Goal: Task Accomplishment & Management: Use online tool/utility

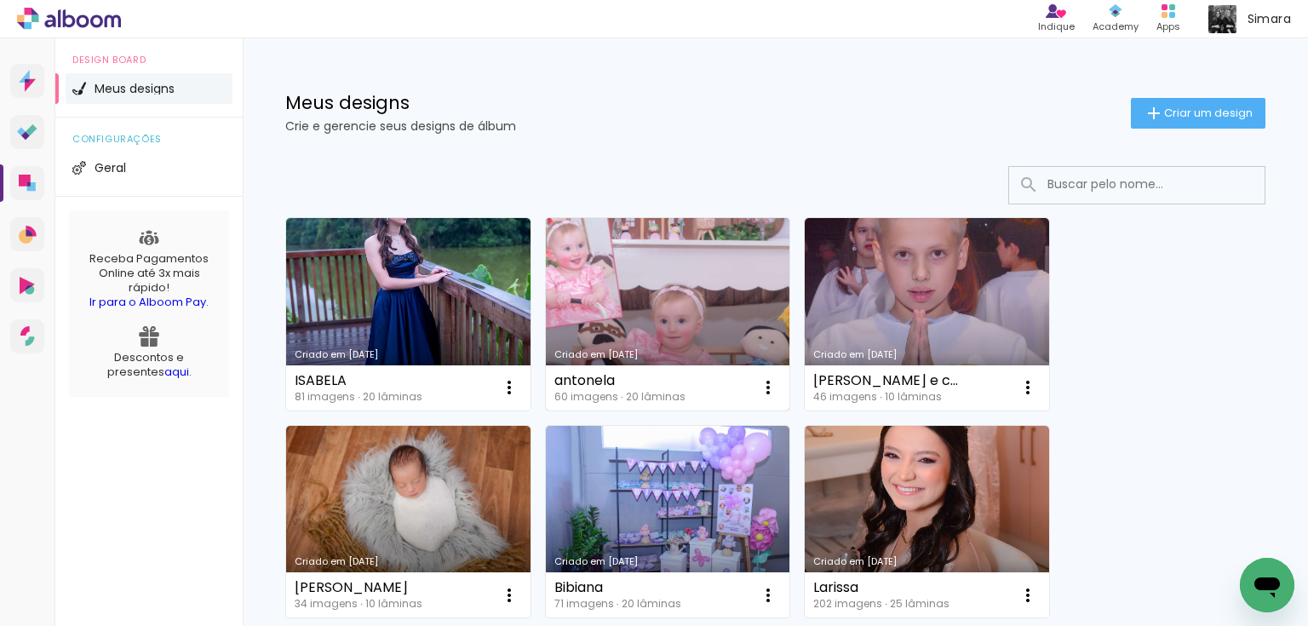
click at [599, 354] on div "Criado em [DATE]" at bounding box center [667, 354] width 227 height 9
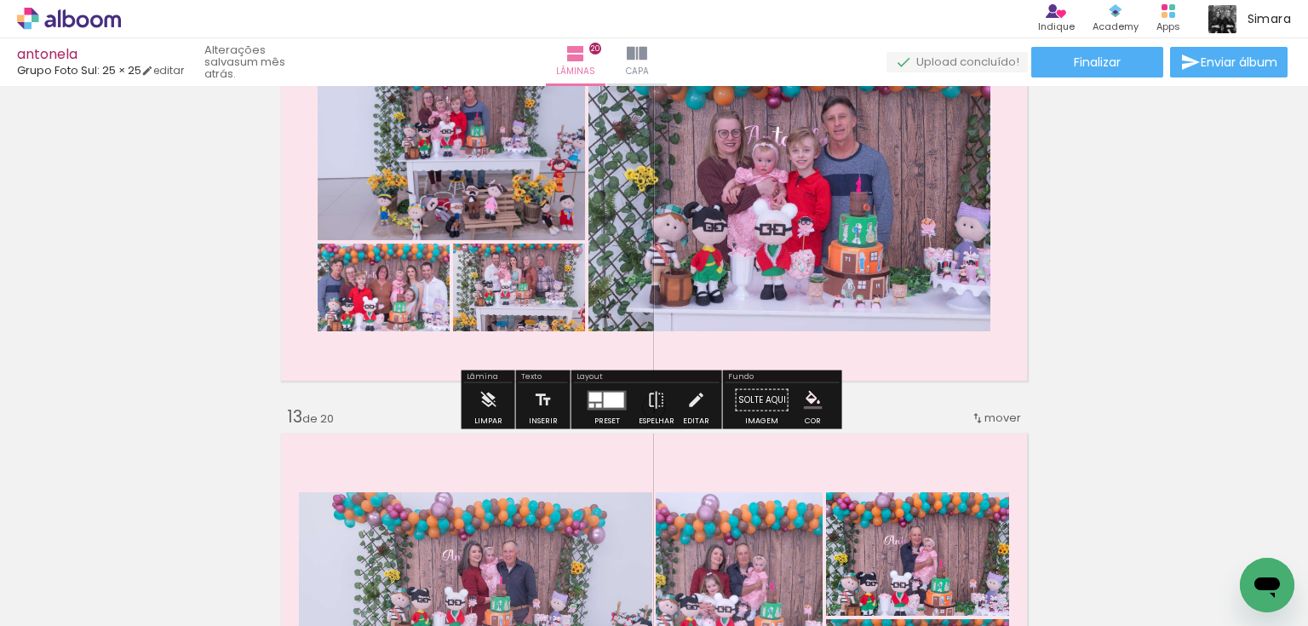
scroll to position [4768, 0]
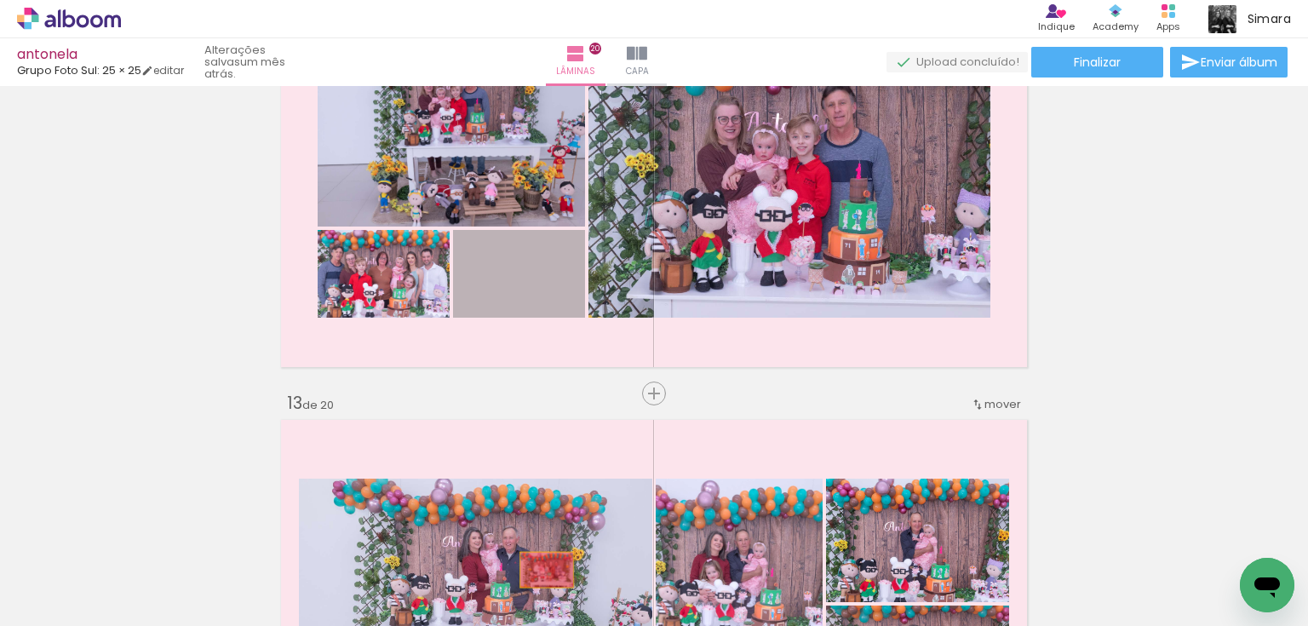
drag, startPoint x: 541, startPoint y: 334, endPoint x: 541, endPoint y: 572, distance: 238.4
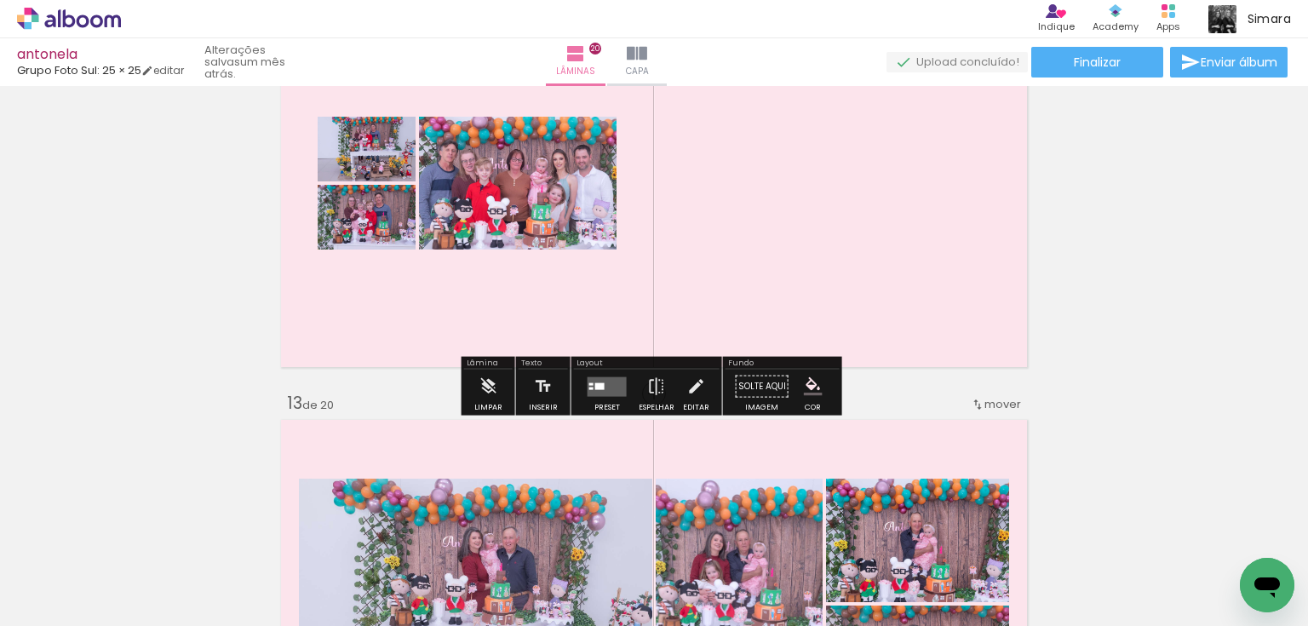
click at [598, 398] on div at bounding box center [607, 386] width 46 height 34
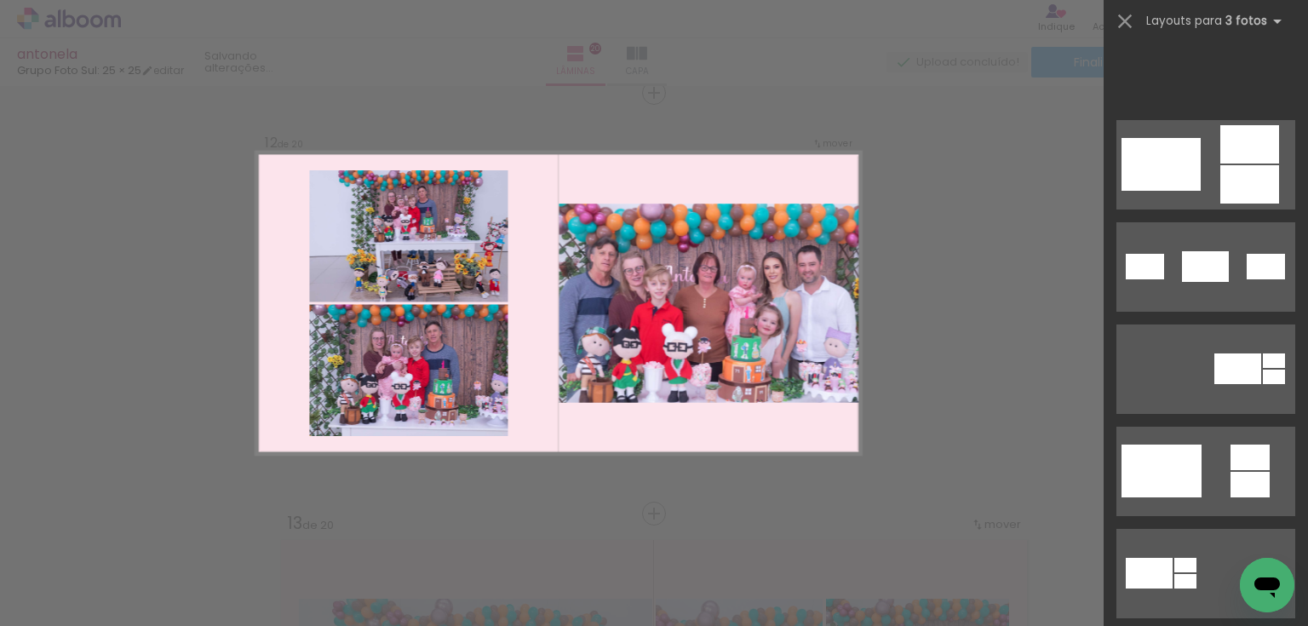
scroll to position [817, 0]
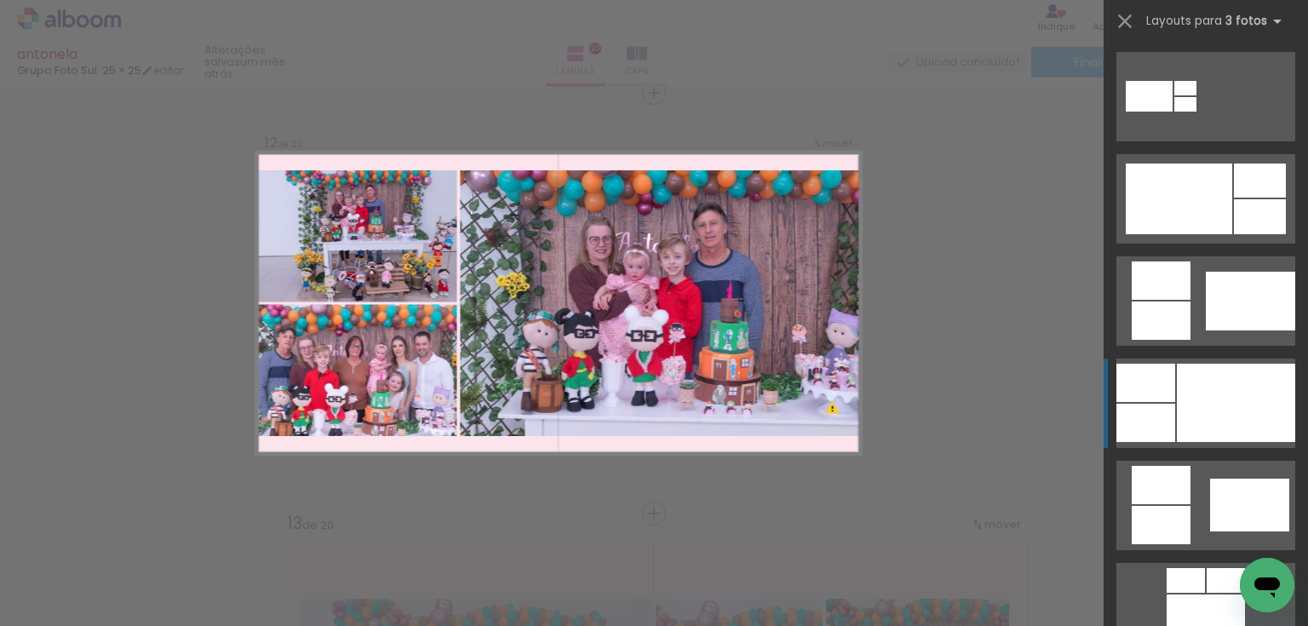
click at [1213, 401] on div at bounding box center [1236, 403] width 118 height 78
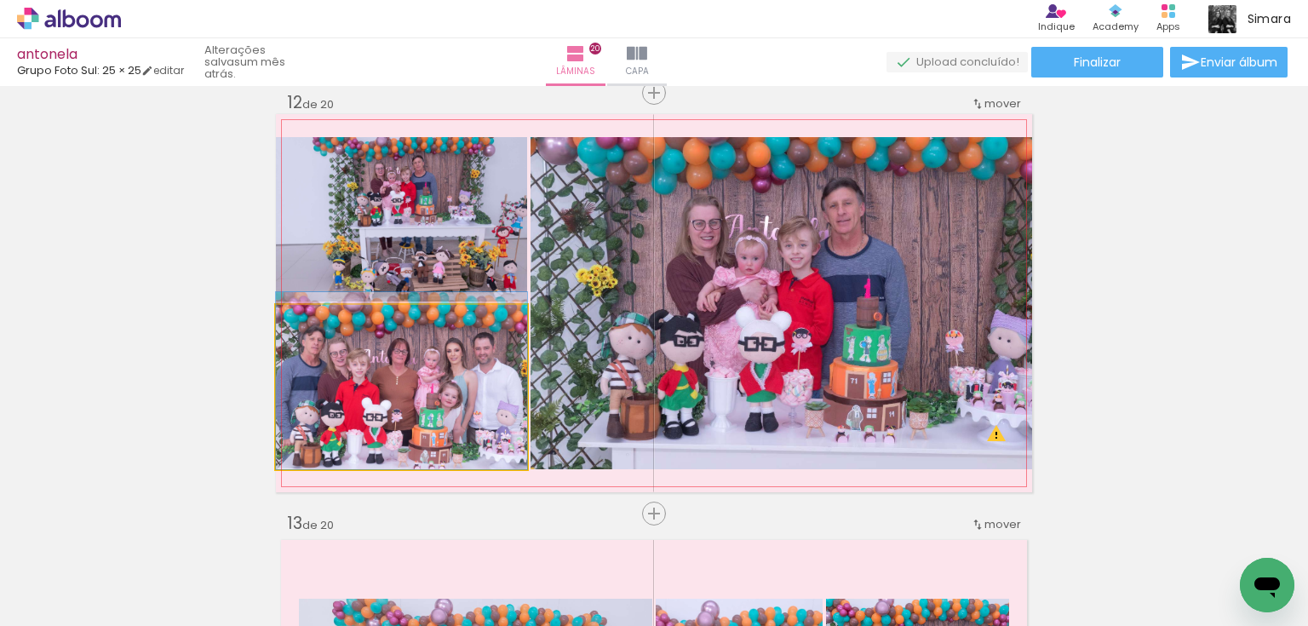
drag, startPoint x: 438, startPoint y: 398, endPoint x: 742, endPoint y: 357, distance: 307.5
click at [0, 0] on slot at bounding box center [0, 0] width 0 height 0
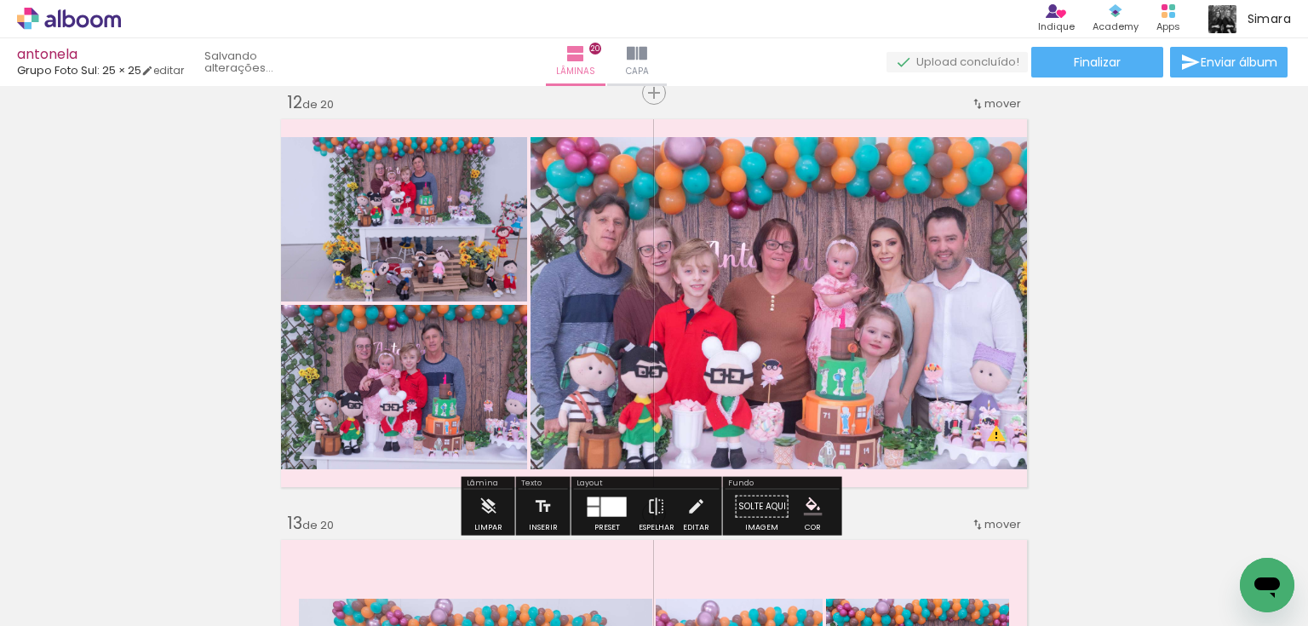
click at [426, 225] on quentale-photo at bounding box center [401, 219] width 251 height 164
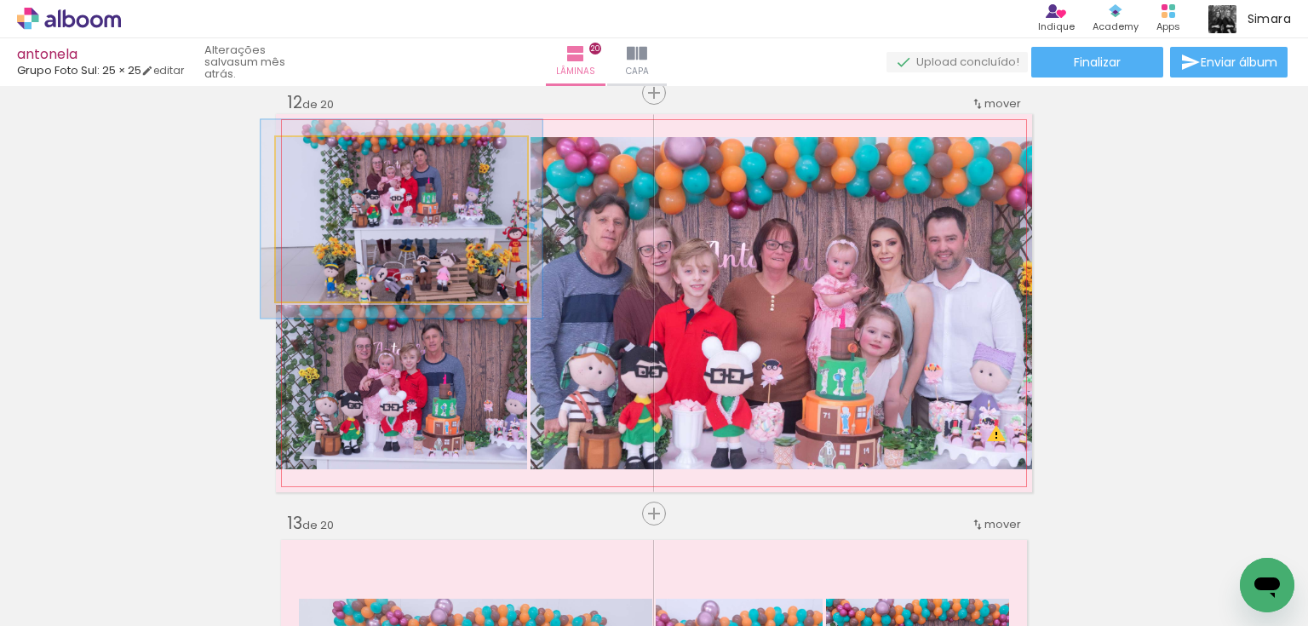
type paper-slider "112"
click at [327, 155] on div at bounding box center [322, 154] width 27 height 27
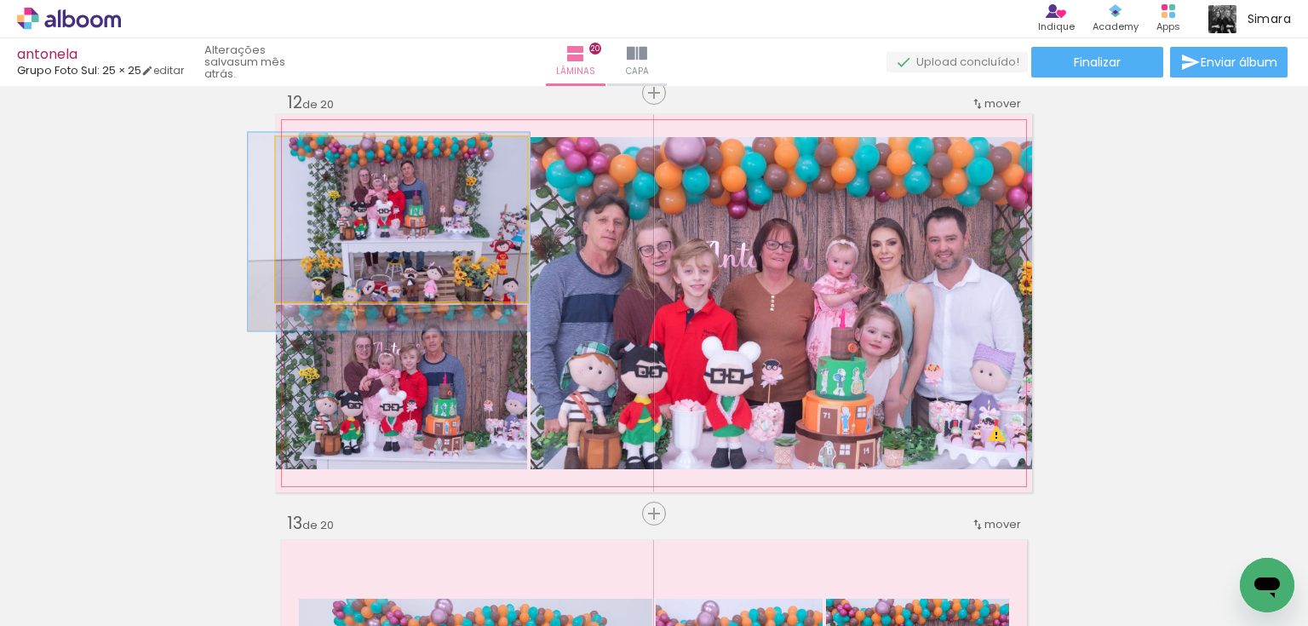
drag, startPoint x: 426, startPoint y: 216, endPoint x: 413, endPoint y: 228, distance: 17.5
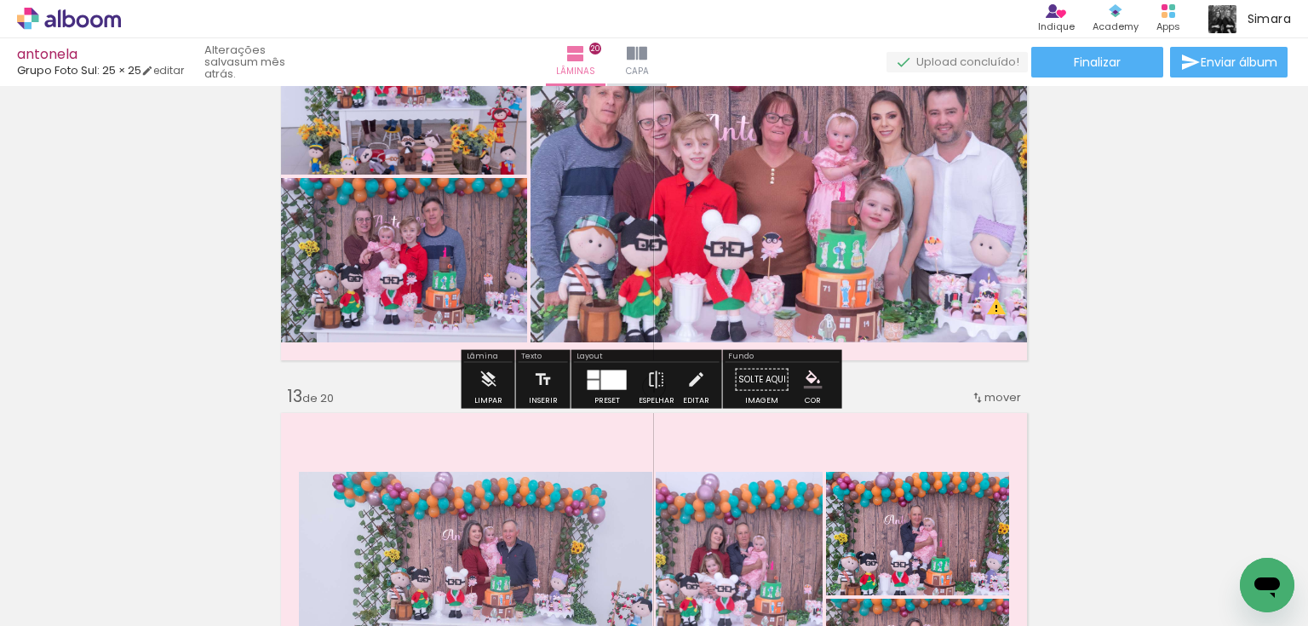
scroll to position [4988, 0]
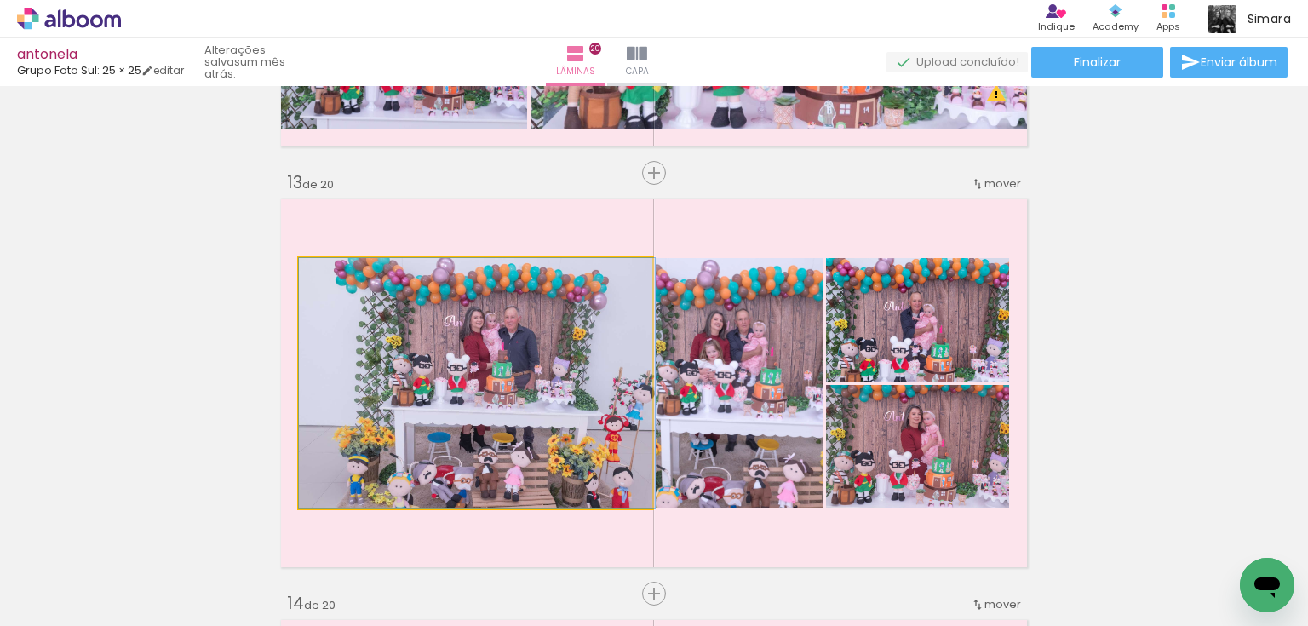
drag, startPoint x: 494, startPoint y: 365, endPoint x: 499, endPoint y: 381, distance: 16.2
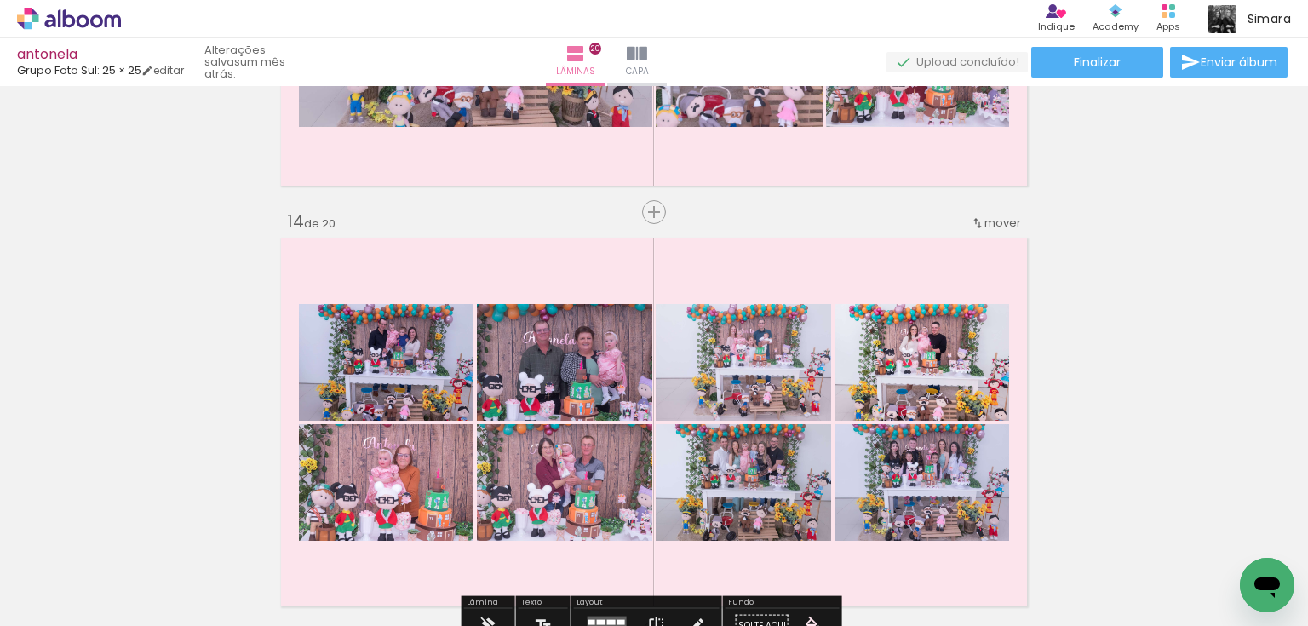
scroll to position [5397, 0]
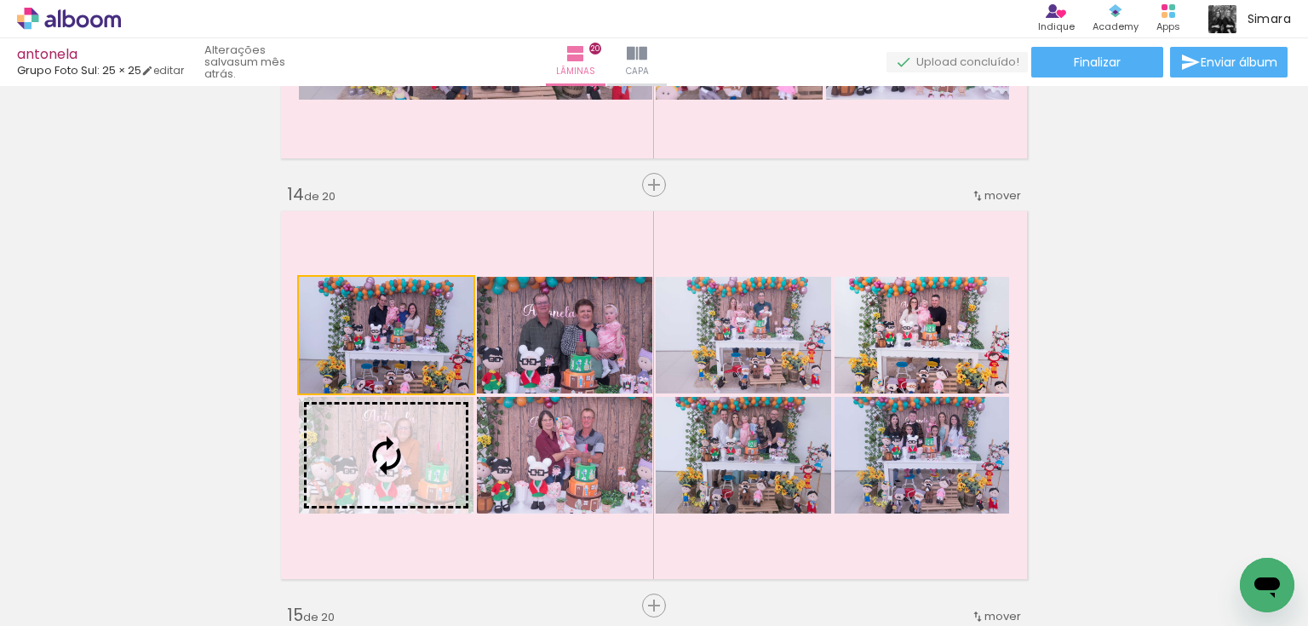
drag, startPoint x: 413, startPoint y: 349, endPoint x: 490, endPoint y: 477, distance: 149.4
click at [437, 524] on quentale-workspace at bounding box center [654, 313] width 1308 height 626
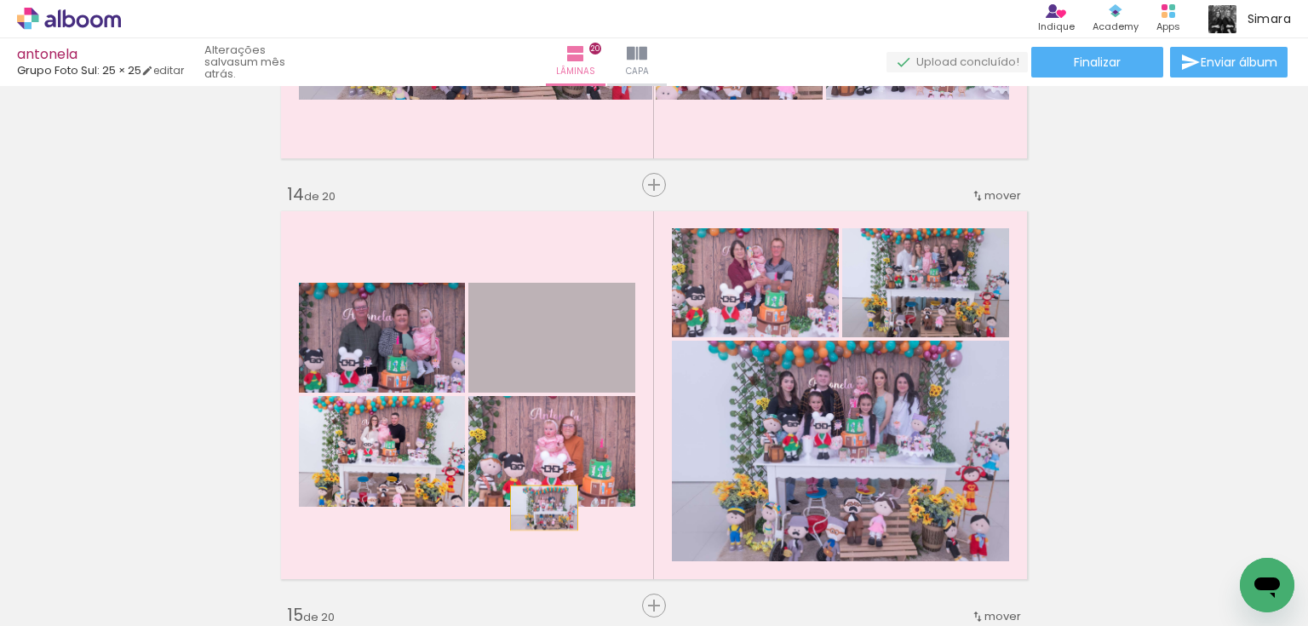
drag, startPoint x: 538, startPoint y: 467, endPoint x: 452, endPoint y: 459, distance: 86.4
click at [538, 548] on quentale-workspace at bounding box center [654, 313] width 1308 height 626
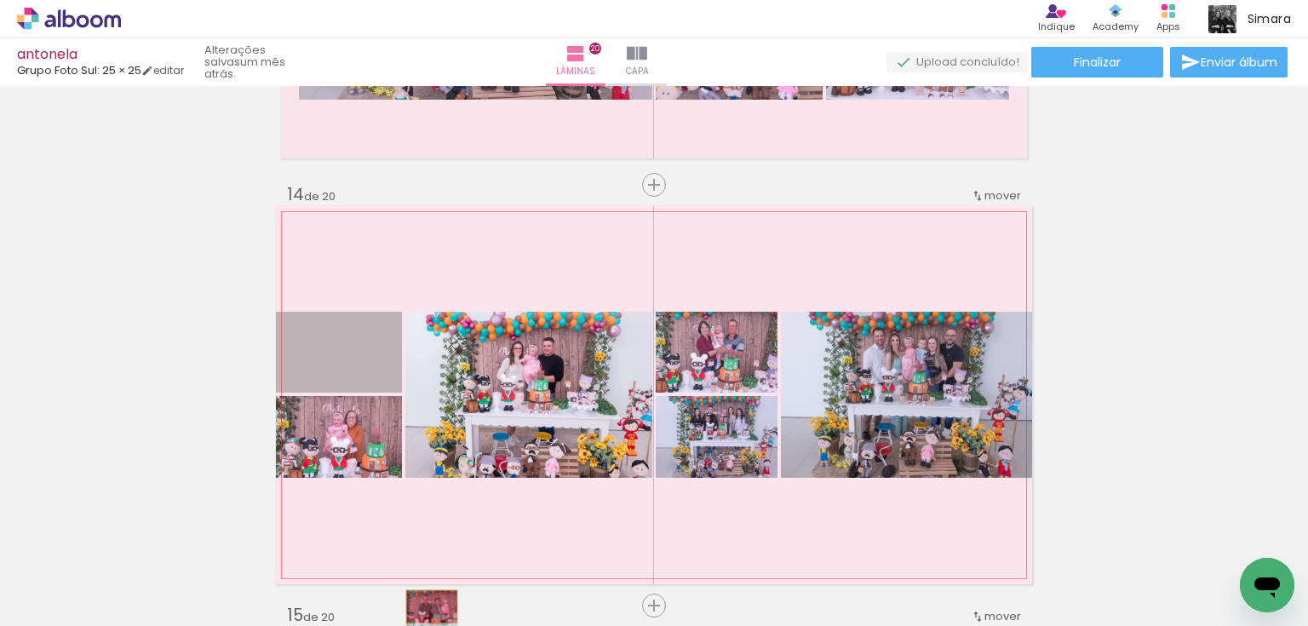
drag, startPoint x: 389, startPoint y: 416, endPoint x: 427, endPoint y: 606, distance: 193.5
click at [427, 606] on quentale-workspace at bounding box center [654, 313] width 1308 height 626
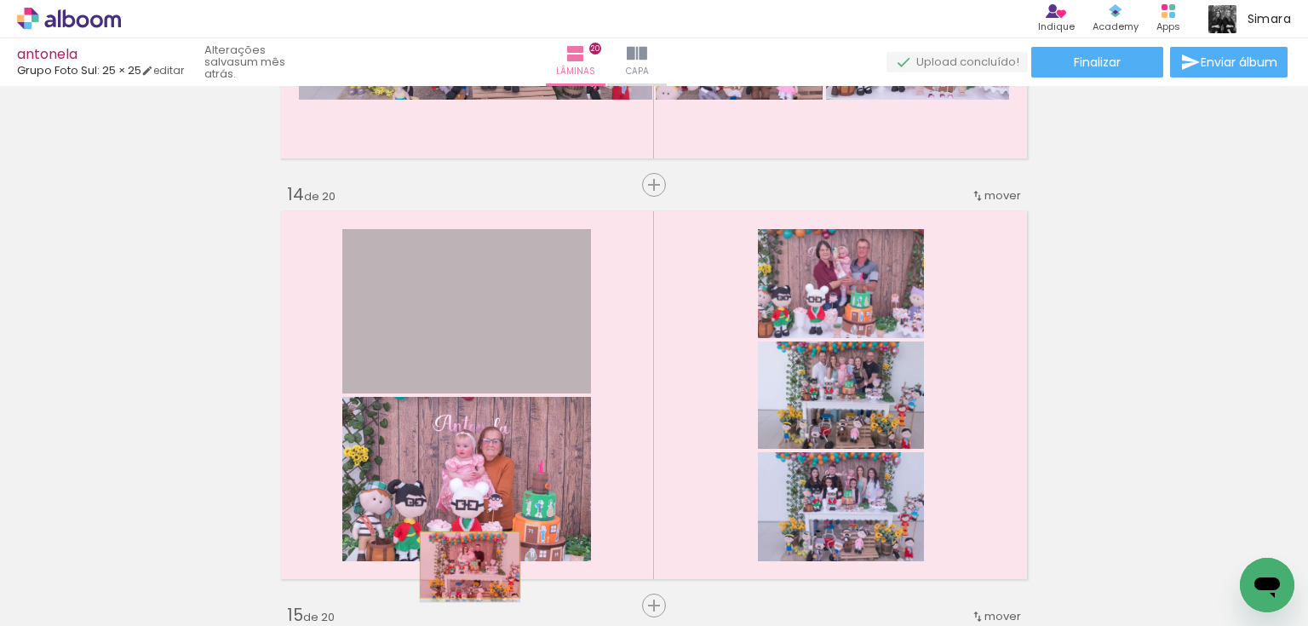
drag, startPoint x: 455, startPoint y: 343, endPoint x: 465, endPoint y: 564, distance: 221.6
click at [465, 564] on quentale-workspace at bounding box center [654, 313] width 1308 height 626
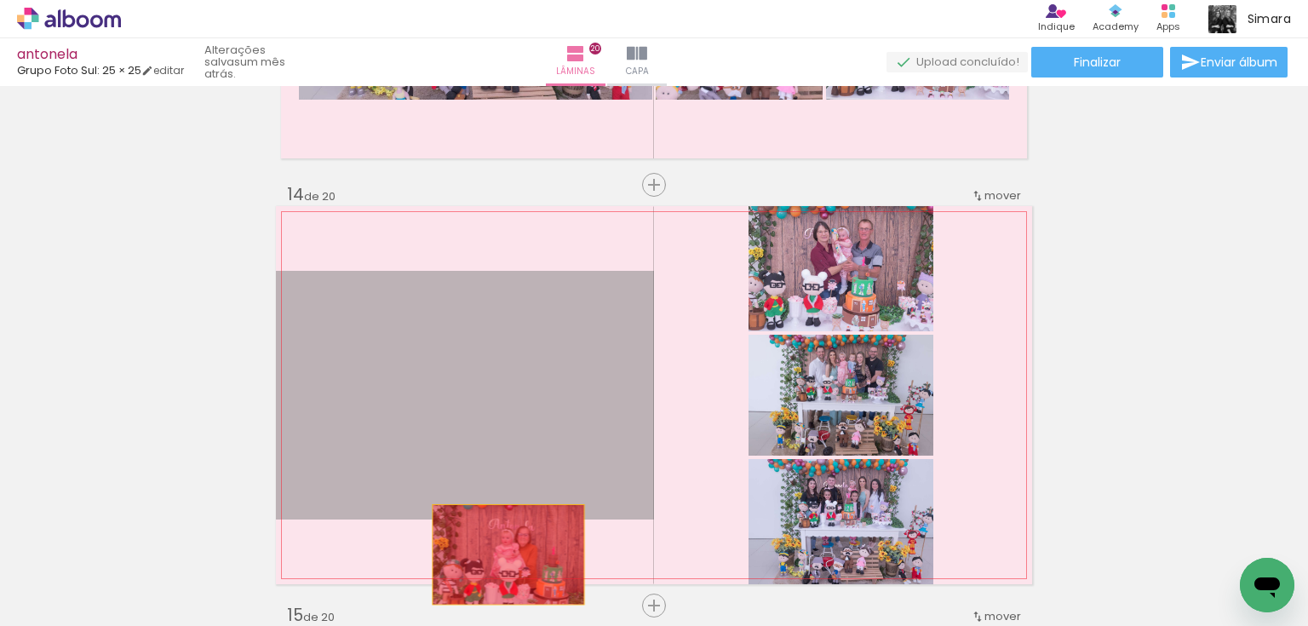
drag, startPoint x: 487, startPoint y: 427, endPoint x: 638, endPoint y: 453, distance: 152.8
click at [505, 564] on quentale-workspace at bounding box center [654, 313] width 1308 height 626
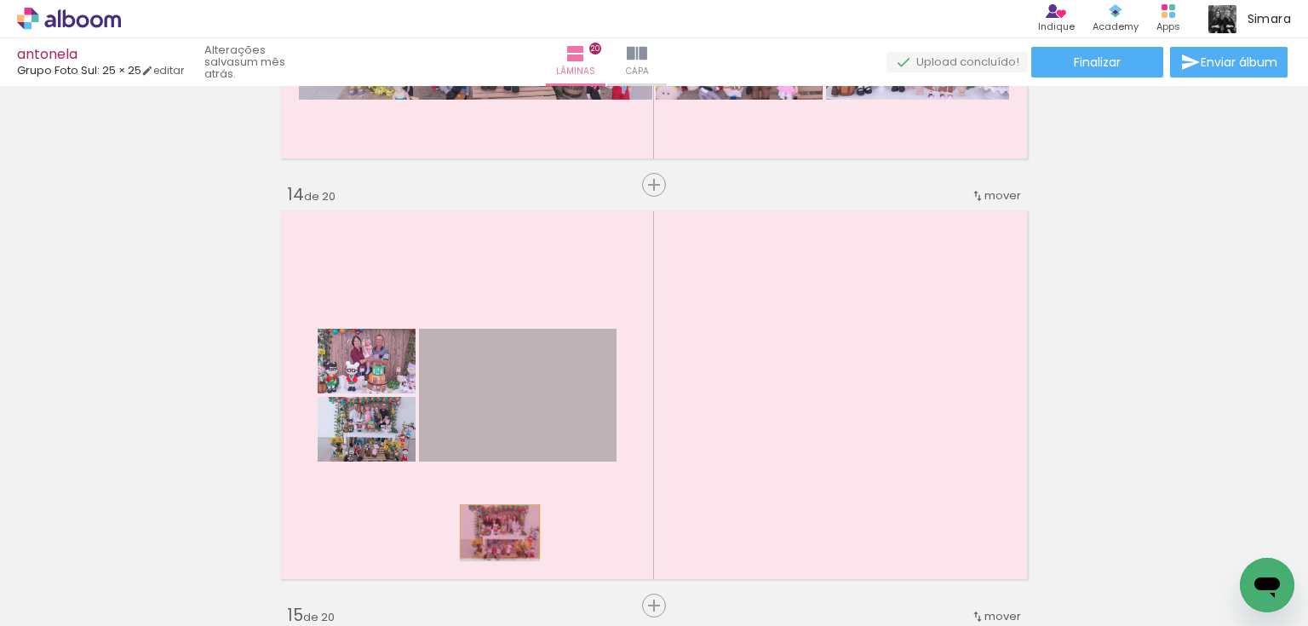
drag, startPoint x: 484, startPoint y: 381, endPoint x: 495, endPoint y: 531, distance: 150.2
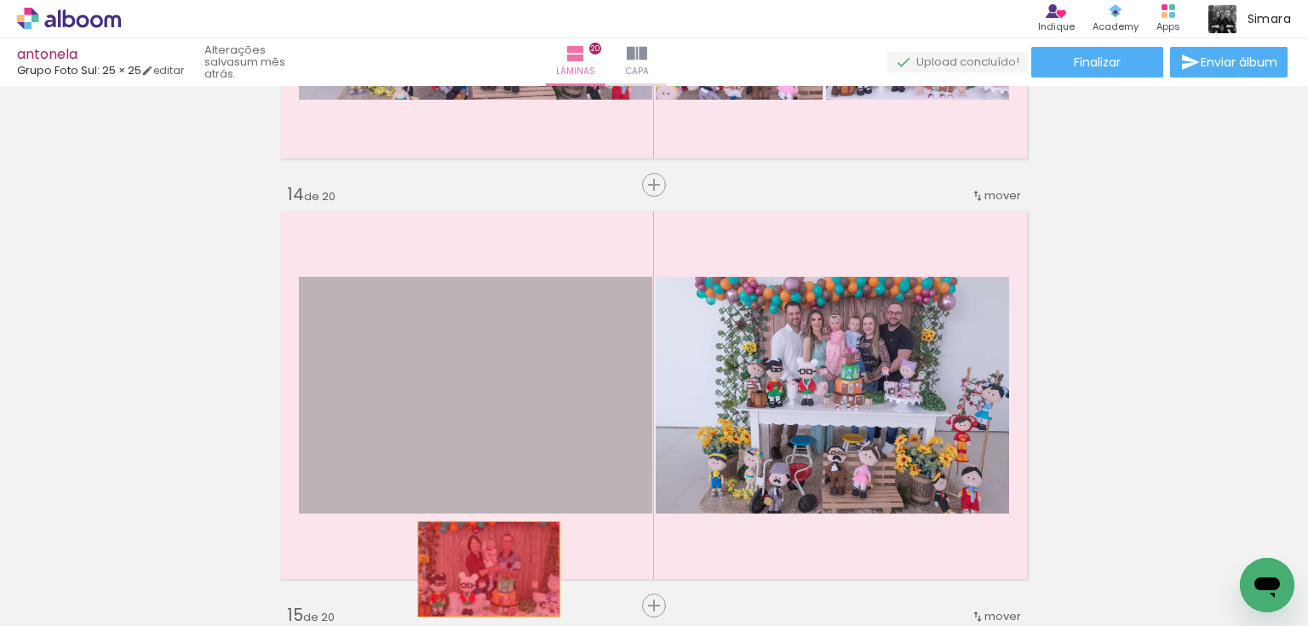
drag, startPoint x: 404, startPoint y: 405, endPoint x: 537, endPoint y: 562, distance: 205.9
click at [493, 588] on quentale-workspace at bounding box center [654, 313] width 1308 height 626
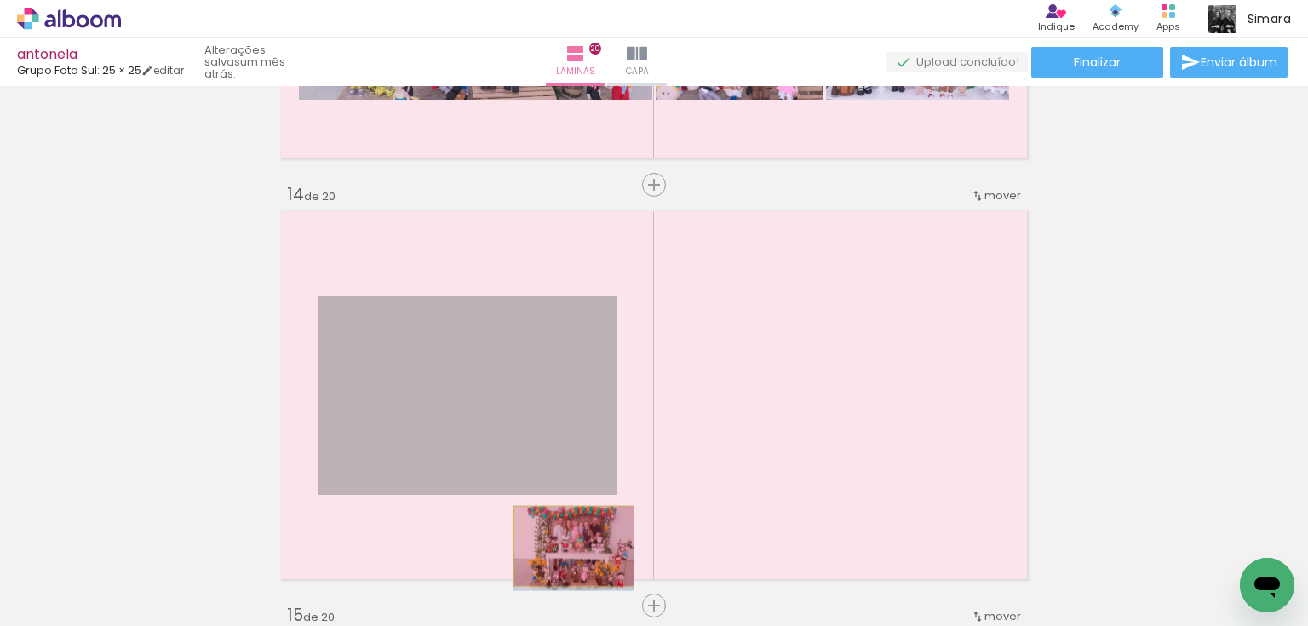
drag, startPoint x: 570, startPoint y: 419, endPoint x: 569, endPoint y: 546, distance: 126.9
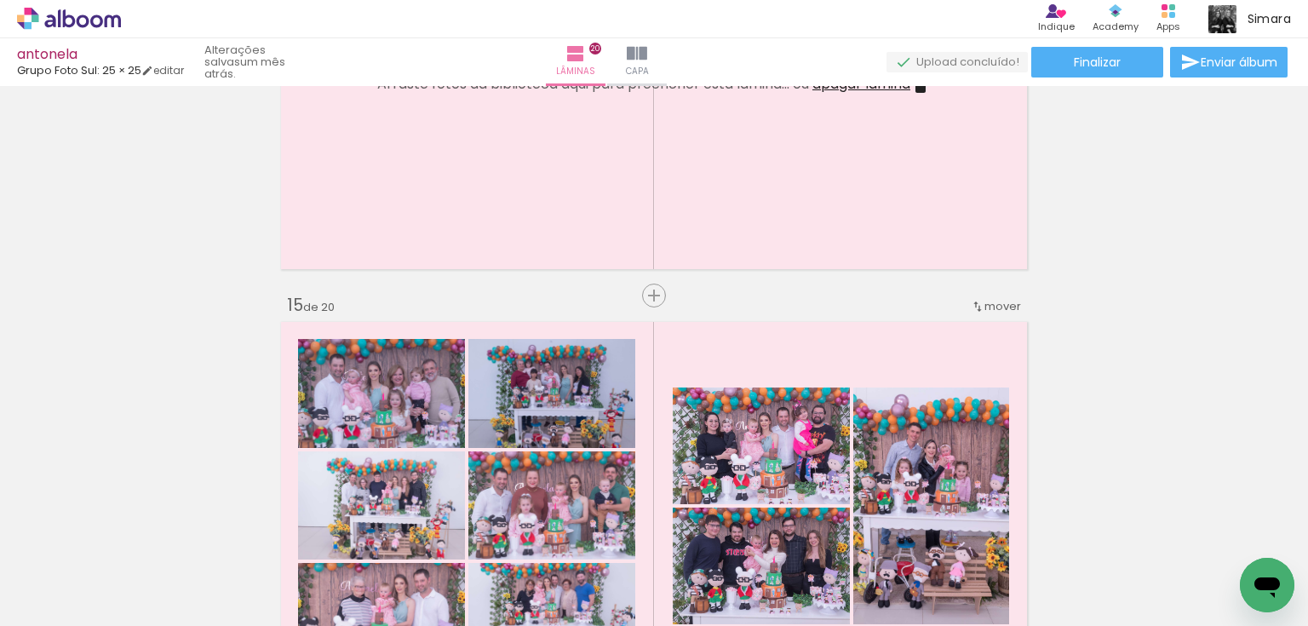
scroll to position [5737, 0]
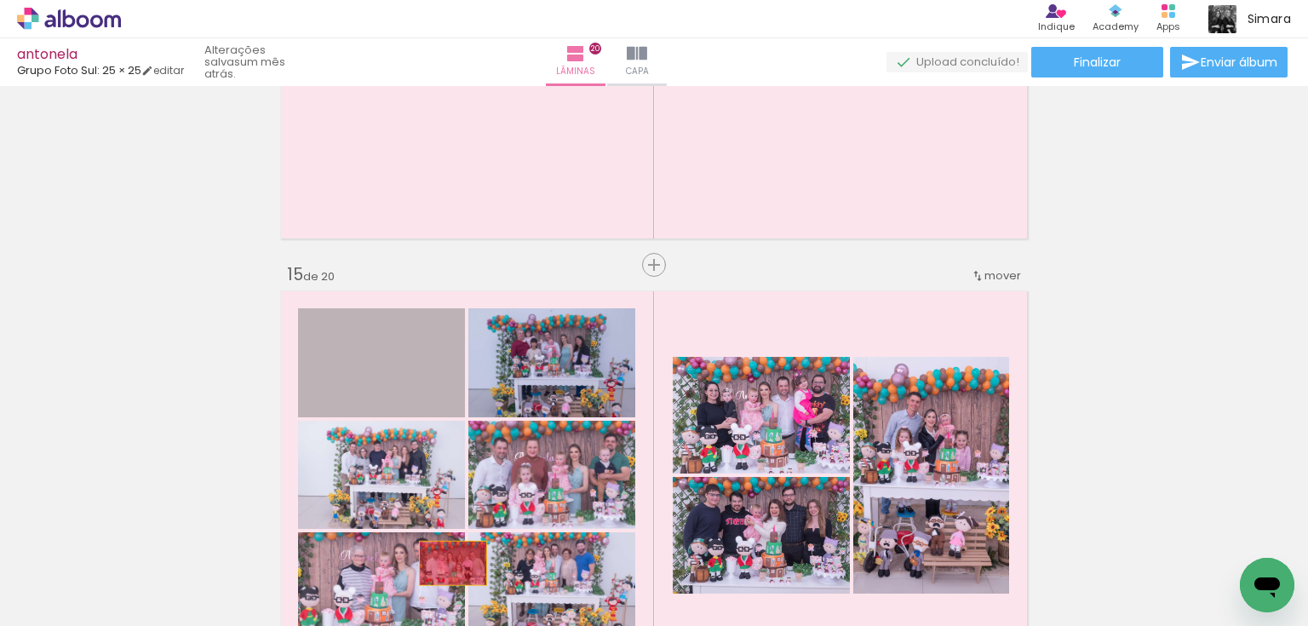
drag, startPoint x: 404, startPoint y: 388, endPoint x: 486, endPoint y: 486, distance: 127.5
click at [449, 563] on quentale-workspace at bounding box center [654, 313] width 1308 height 626
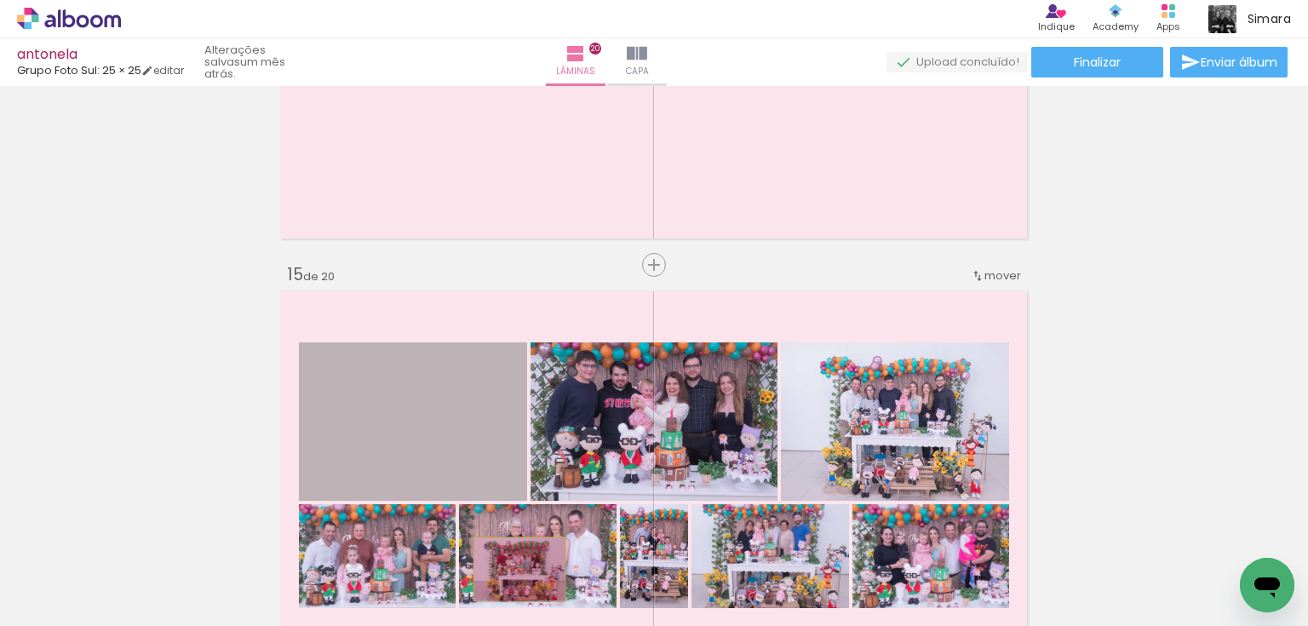
drag, startPoint x: 496, startPoint y: 472, endPoint x: 514, endPoint y: 569, distance: 98.7
click at [514, 569] on quentale-workspace at bounding box center [654, 313] width 1308 height 626
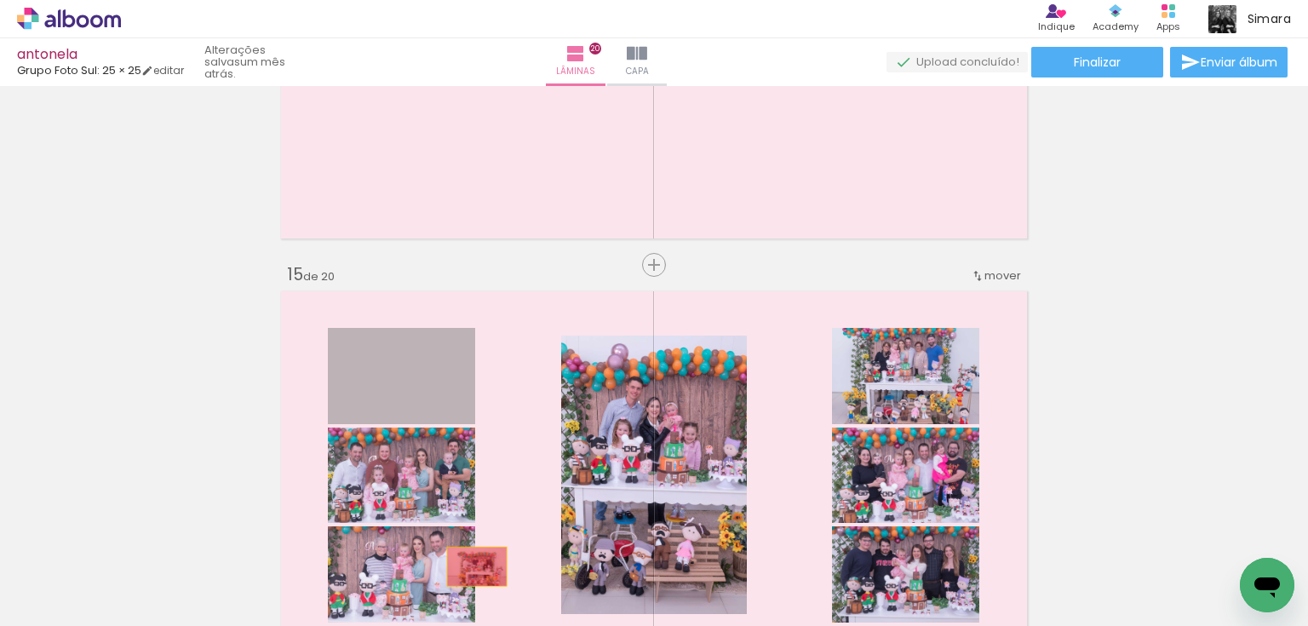
drag, startPoint x: 419, startPoint y: 401, endPoint x: 473, endPoint y: 569, distance: 176.1
click at [473, 569] on quentale-workspace at bounding box center [654, 313] width 1308 height 626
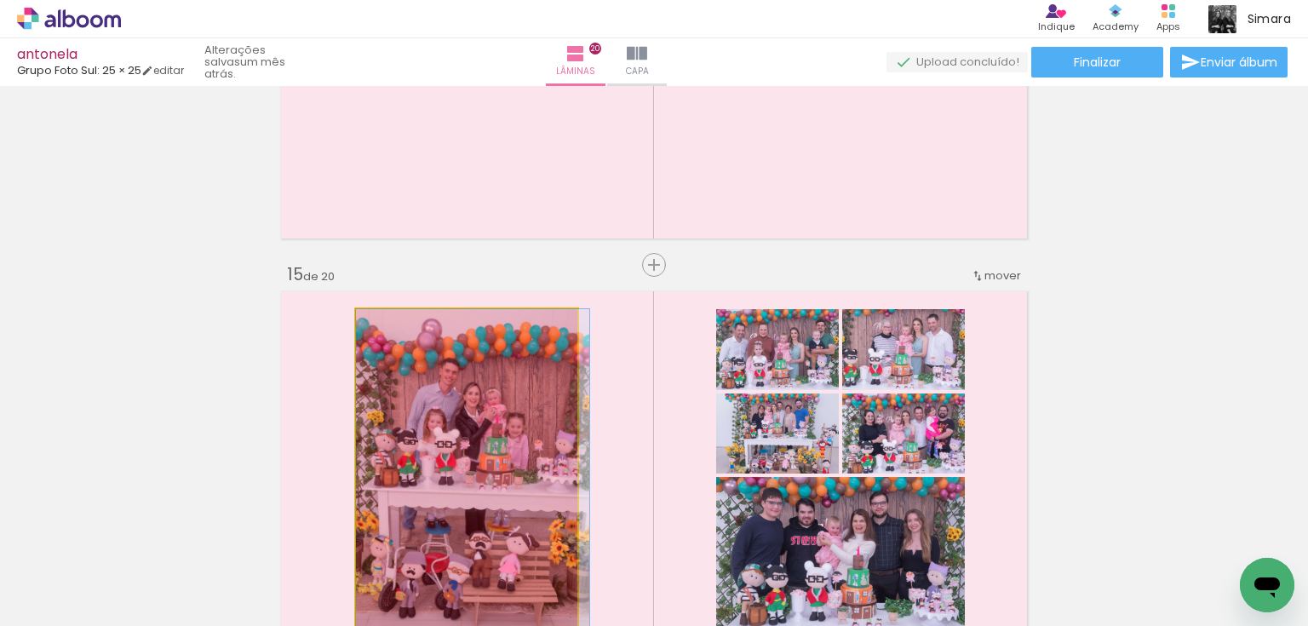
drag, startPoint x: 470, startPoint y: 464, endPoint x: 478, endPoint y: 558, distance: 94.8
click at [478, 558] on quentale-workspace at bounding box center [654, 313] width 1308 height 626
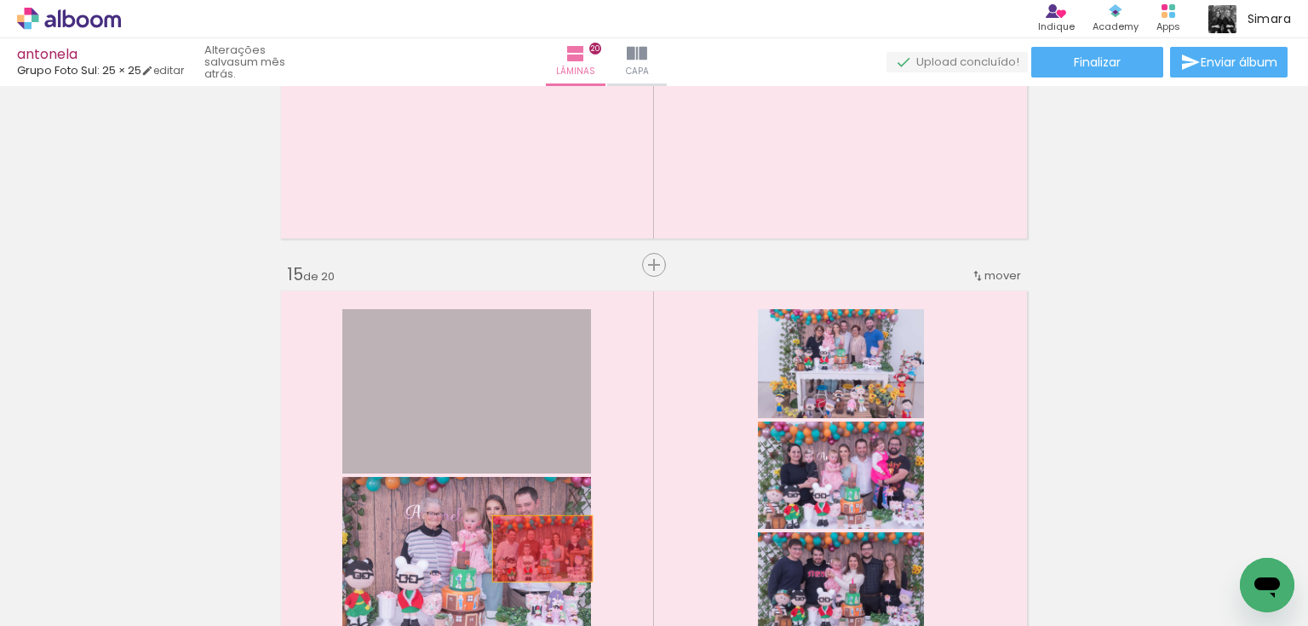
drag, startPoint x: 527, startPoint y: 432, endPoint x: 537, endPoint y: 554, distance: 123.0
click at [537, 554] on quentale-workspace at bounding box center [654, 313] width 1308 height 626
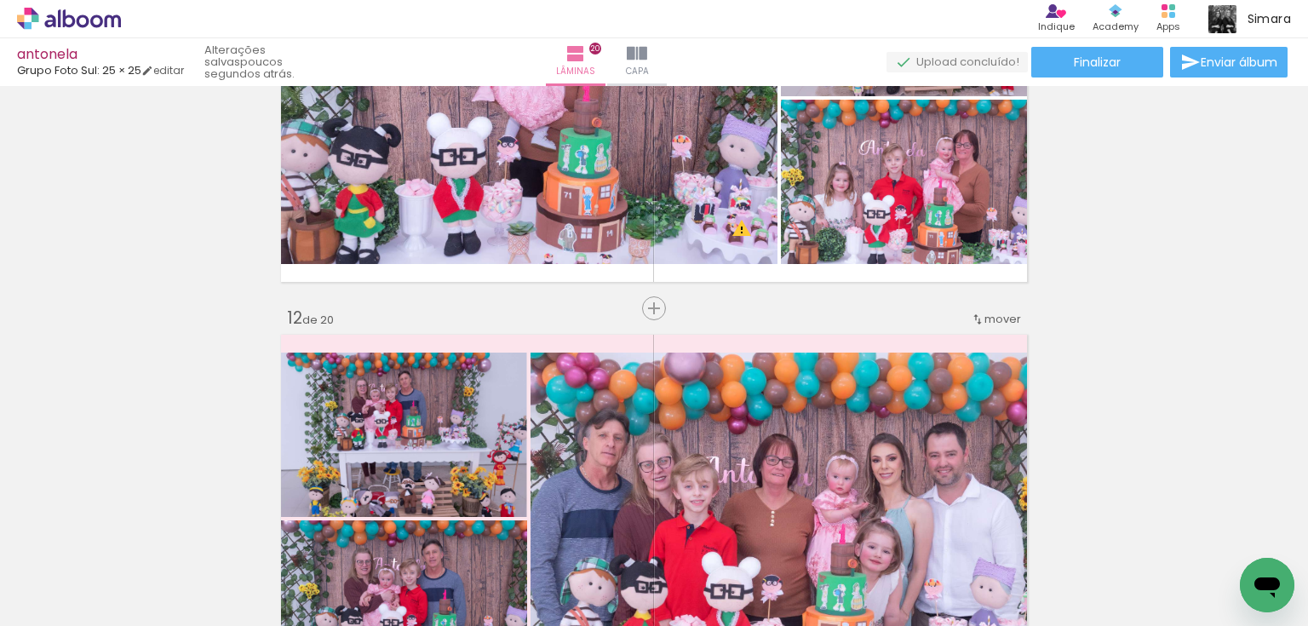
scroll to position [4399, 0]
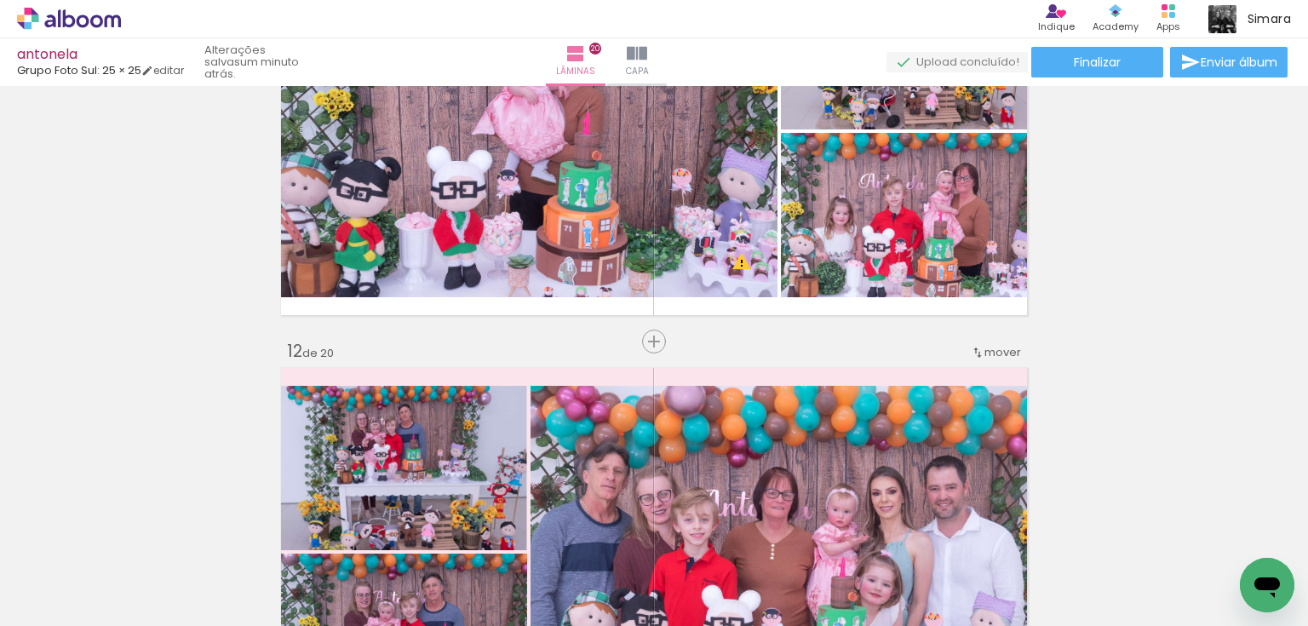
click at [1003, 588] on div at bounding box center [991, 569] width 84 height 60
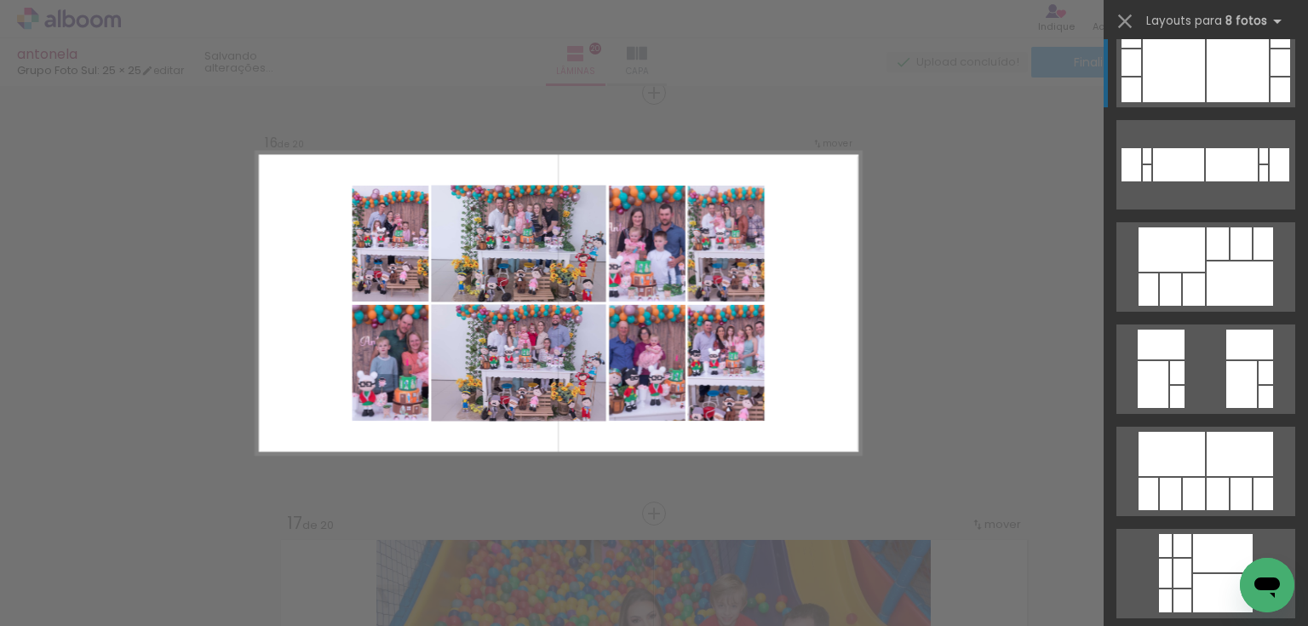
scroll to position [6334, 0]
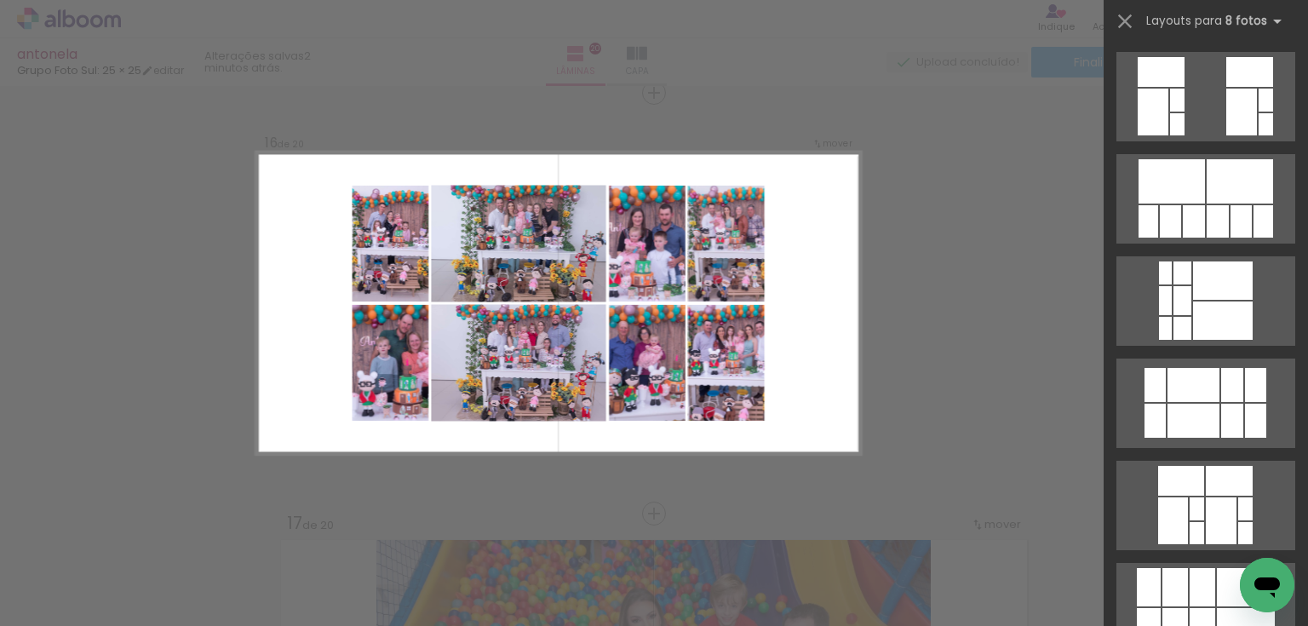
click at [1085, 615] on quentale-thumb at bounding box center [1047, 568] width 95 height 98
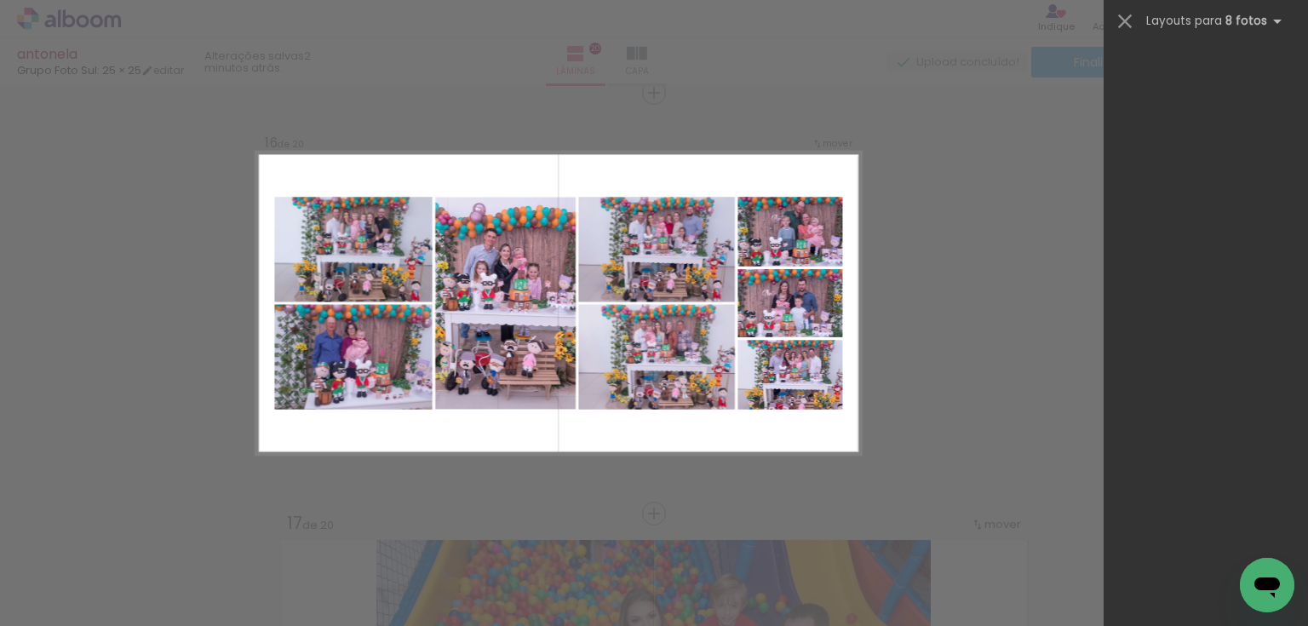
scroll to position [204, 0]
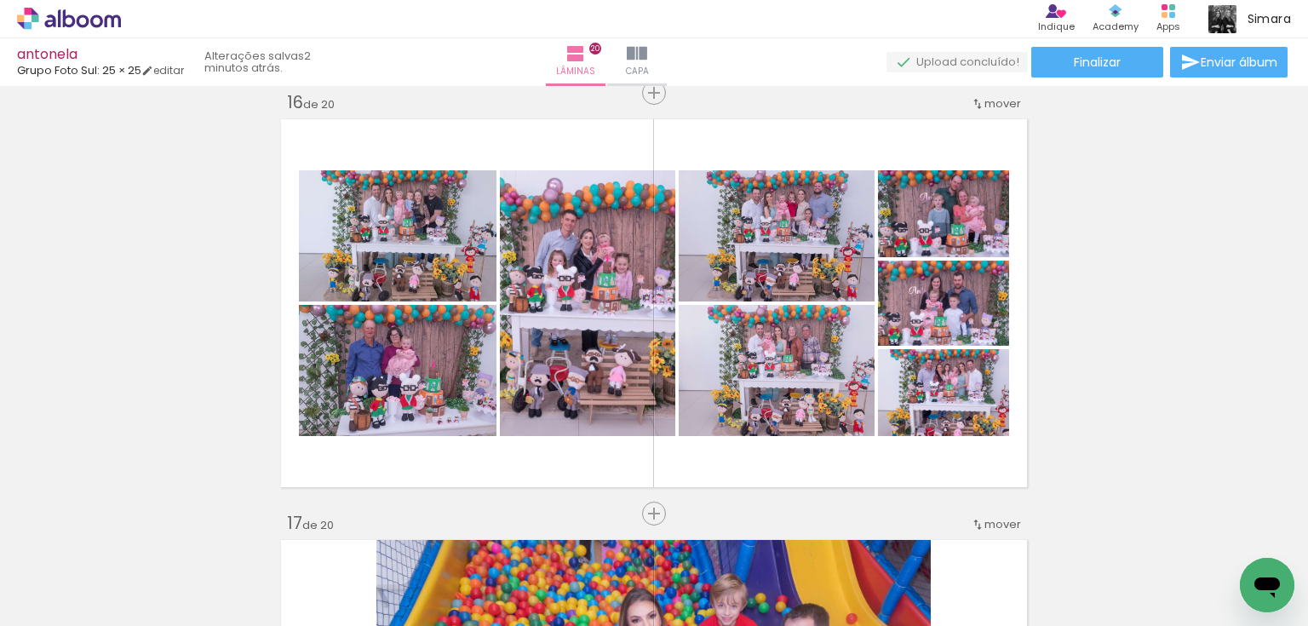
scroll to position [0, 3279]
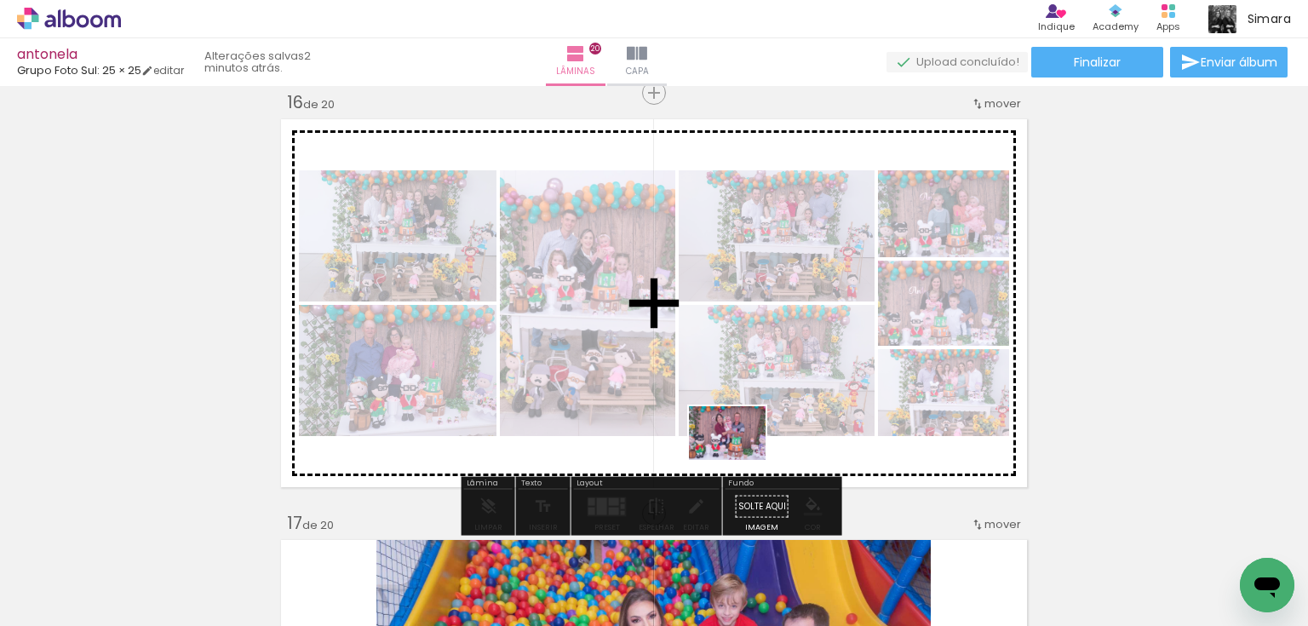
drag, startPoint x: 628, startPoint y: 575, endPoint x: 787, endPoint y: 391, distance: 242.7
click at [787, 391] on quentale-workspace at bounding box center [654, 313] width 1308 height 626
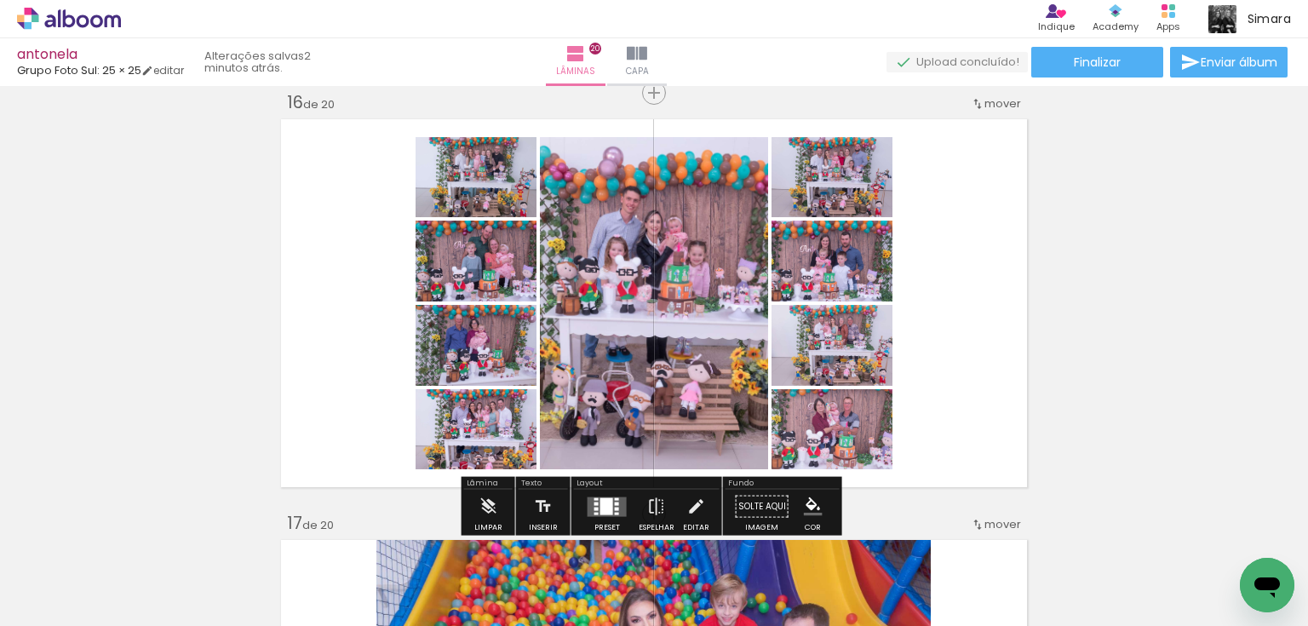
click at [601, 507] on div at bounding box center [606, 505] width 13 height 17
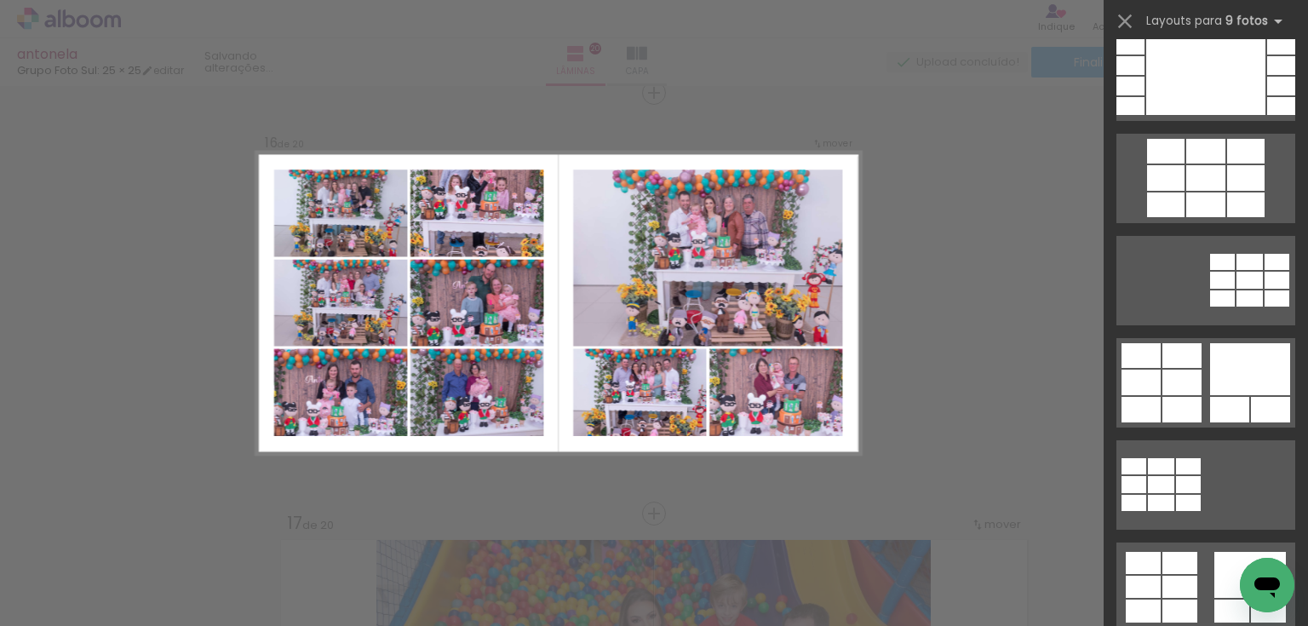
scroll to position [911, 0]
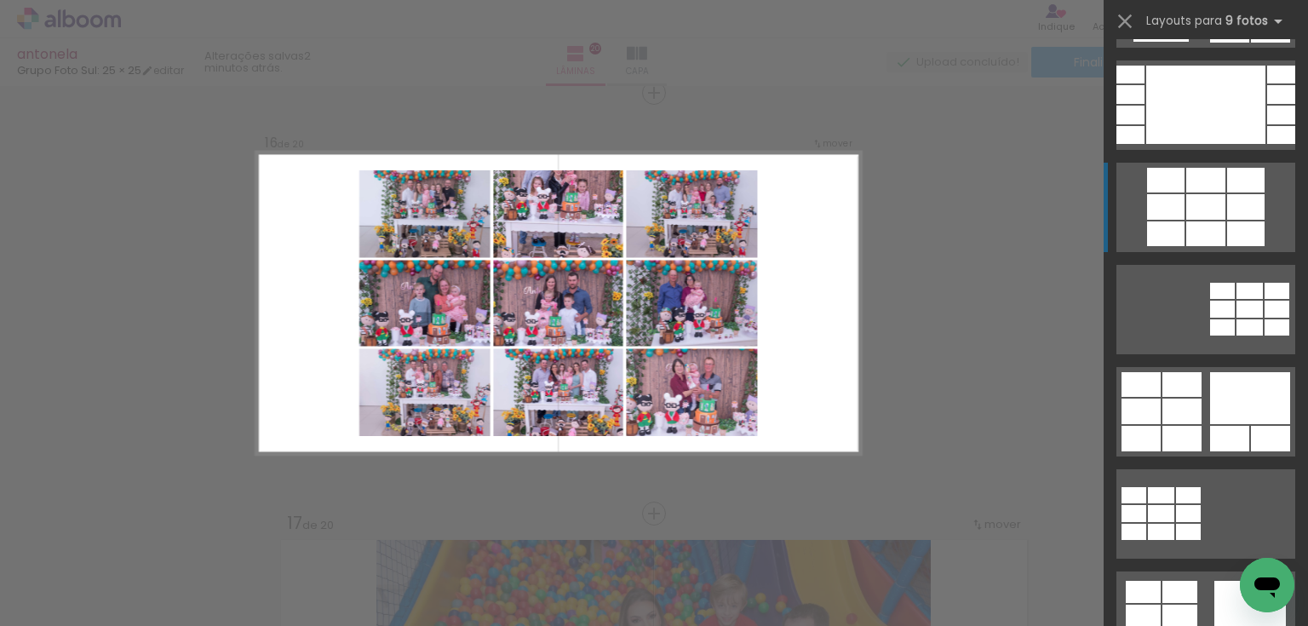
click at [1205, 187] on div at bounding box center [1205, 180] width 39 height 25
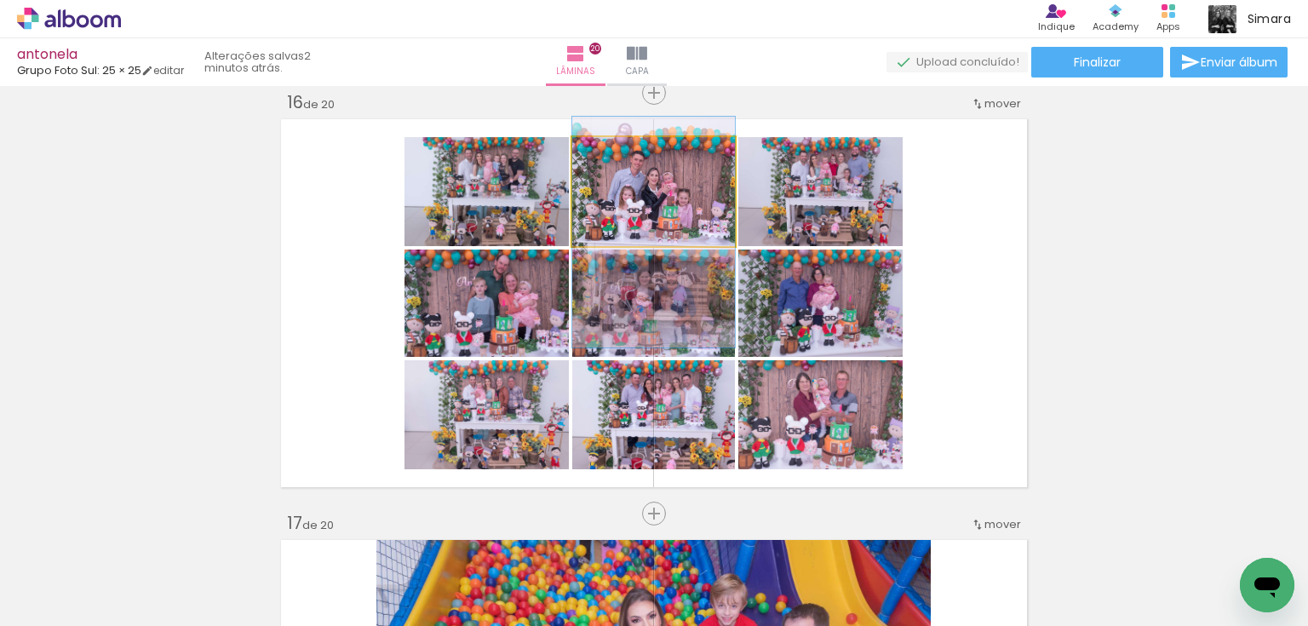
drag, startPoint x: 686, startPoint y: 180, endPoint x: 690, endPoint y: 221, distance: 41.0
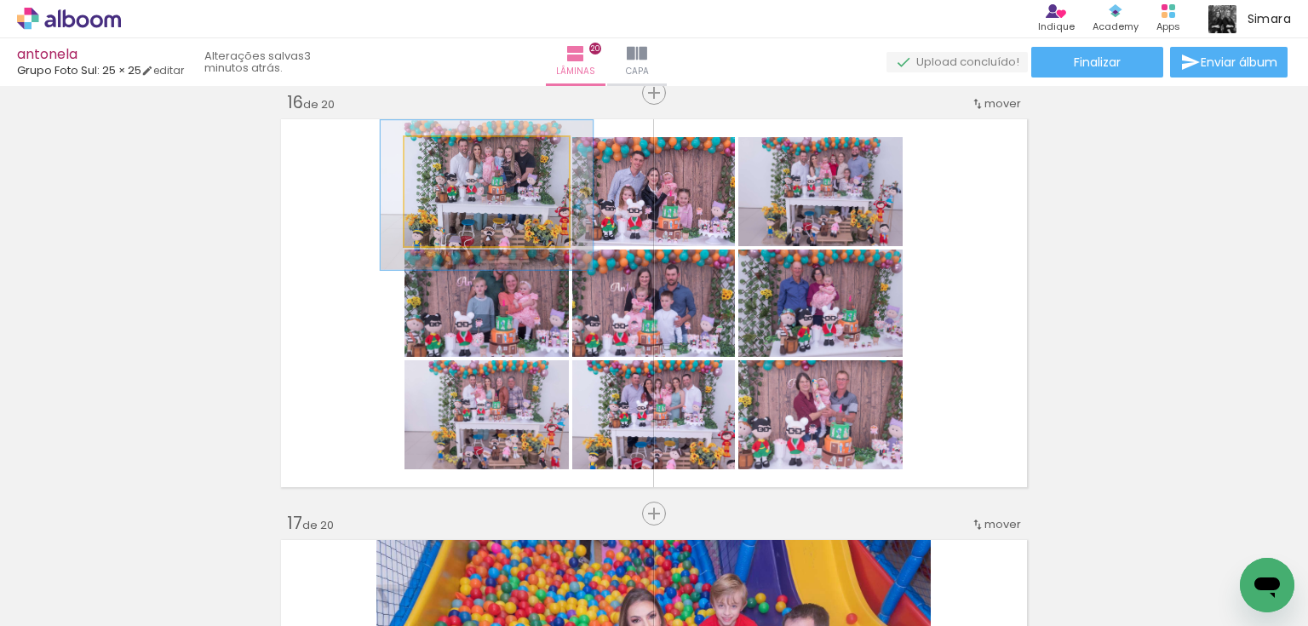
drag, startPoint x: 442, startPoint y: 158, endPoint x: 457, endPoint y: 163, distance: 16.2
type paper-slider "129"
click at [457, 163] on div at bounding box center [461, 154] width 27 height 27
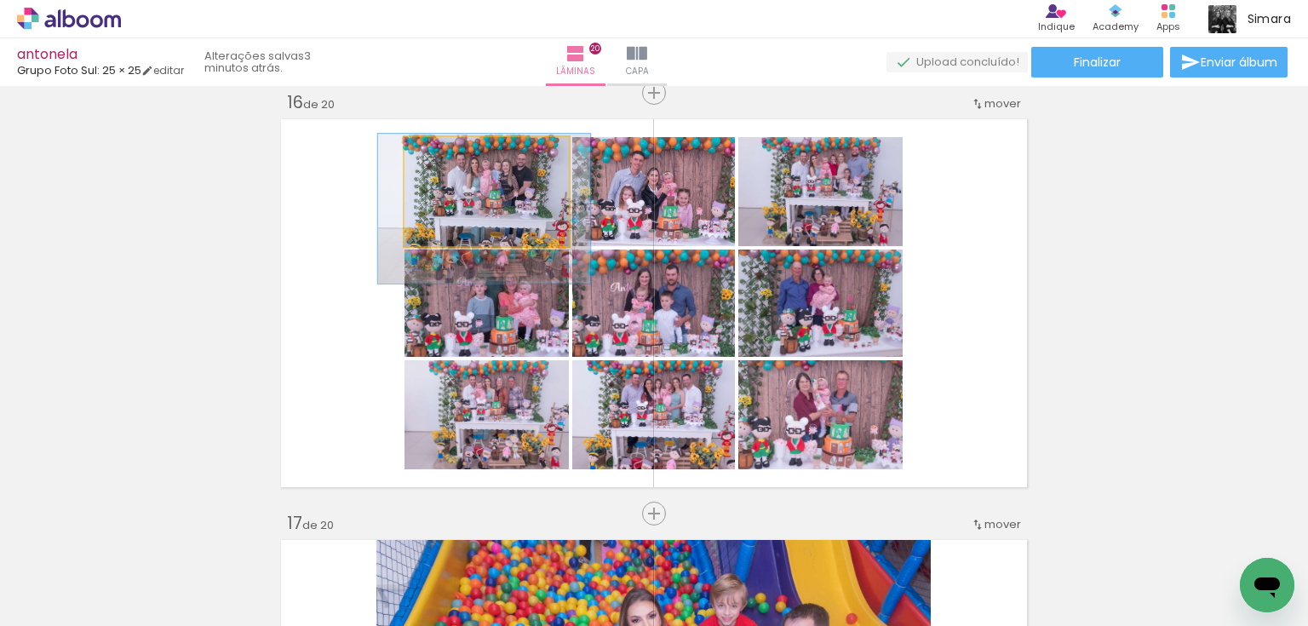
drag, startPoint x: 490, startPoint y: 198, endPoint x: 486, endPoint y: 211, distance: 14.0
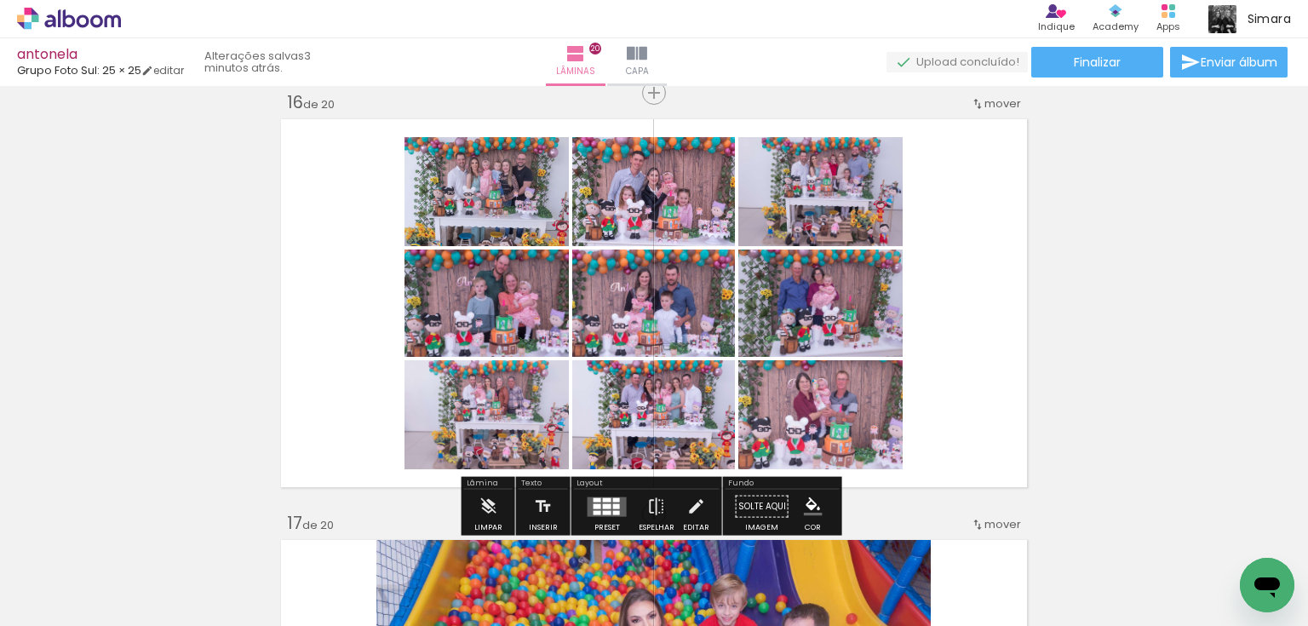
click at [493, 415] on quentale-photo at bounding box center [486, 414] width 164 height 109
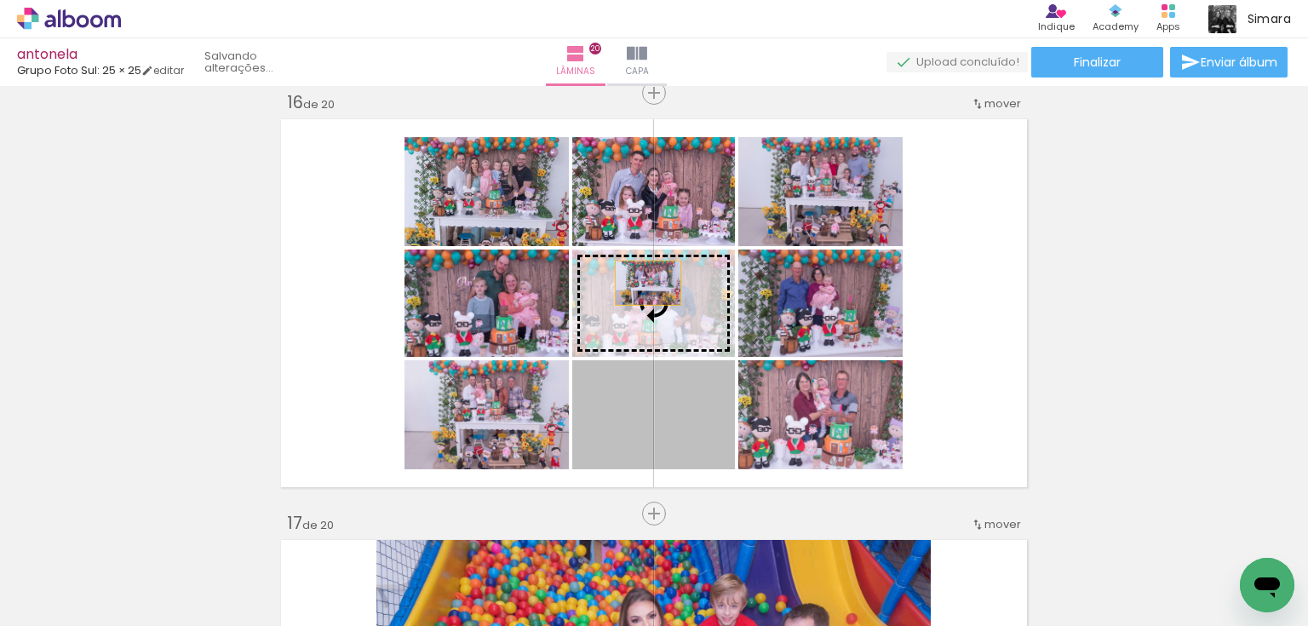
drag, startPoint x: 641, startPoint y: 435, endPoint x: 643, endPoint y: 283, distance: 152.4
click at [0, 0] on slot at bounding box center [0, 0] width 0 height 0
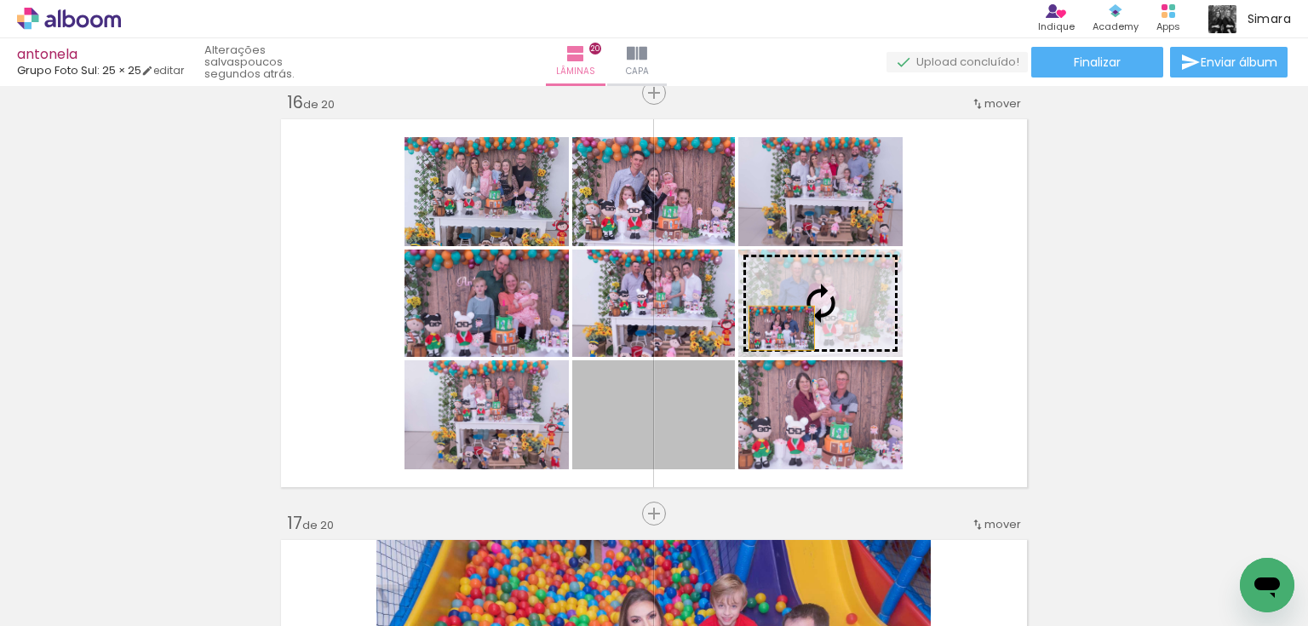
drag, startPoint x: 653, startPoint y: 426, endPoint x: 776, endPoint y: 328, distance: 157.6
click at [0, 0] on slot at bounding box center [0, 0] width 0 height 0
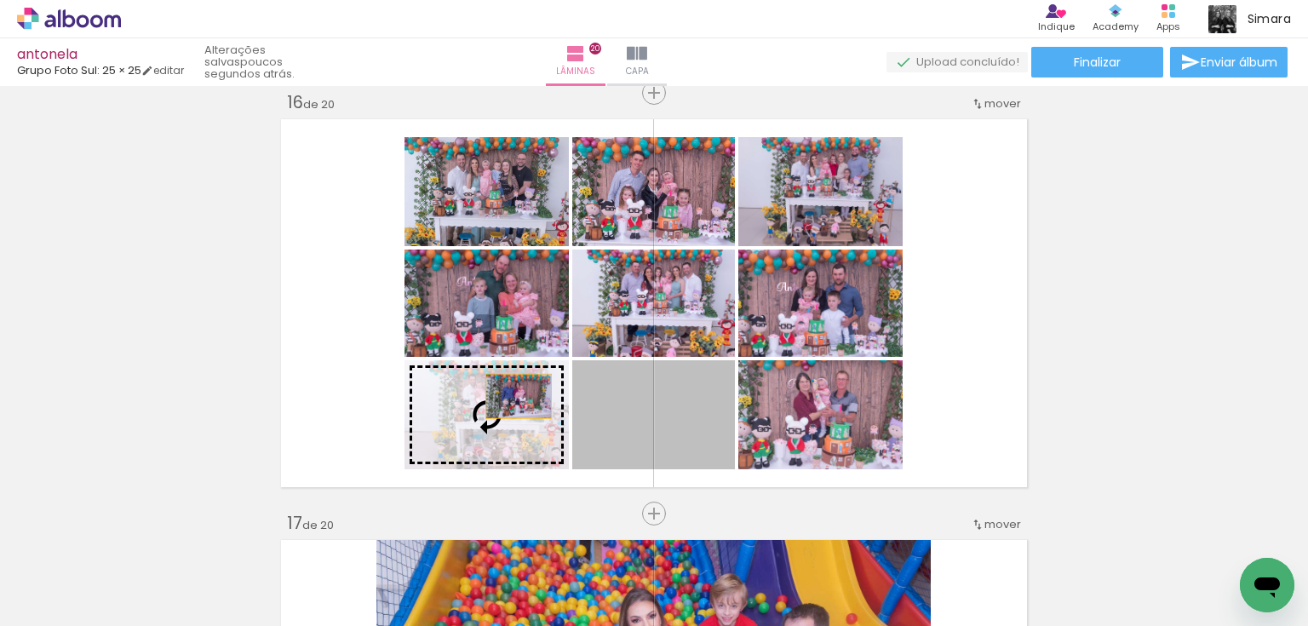
drag, startPoint x: 659, startPoint y: 395, endPoint x: 513, endPoint y: 396, distance: 145.6
click at [0, 0] on slot at bounding box center [0, 0] width 0 height 0
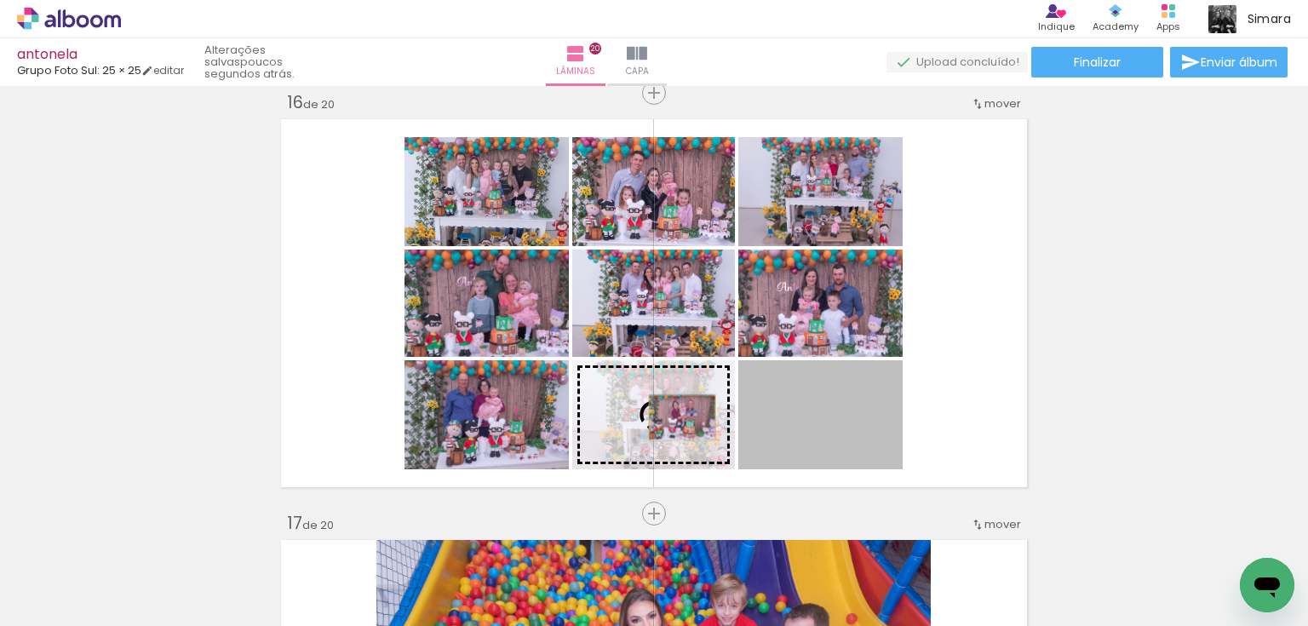
drag, startPoint x: 805, startPoint y: 417, endPoint x: 677, endPoint y: 417, distance: 127.7
click at [0, 0] on slot at bounding box center [0, 0] width 0 height 0
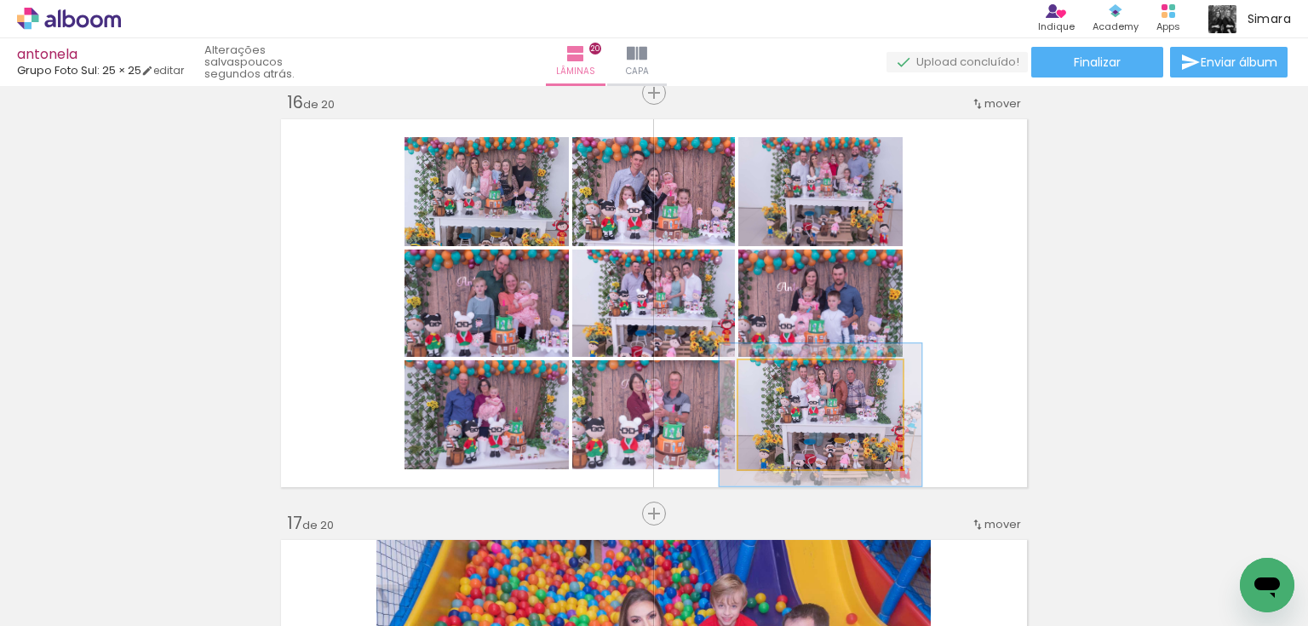
drag, startPoint x: 780, startPoint y: 377, endPoint x: 793, endPoint y: 381, distance: 14.0
type paper-slider "123"
click at [793, 381] on div at bounding box center [791, 377] width 27 height 27
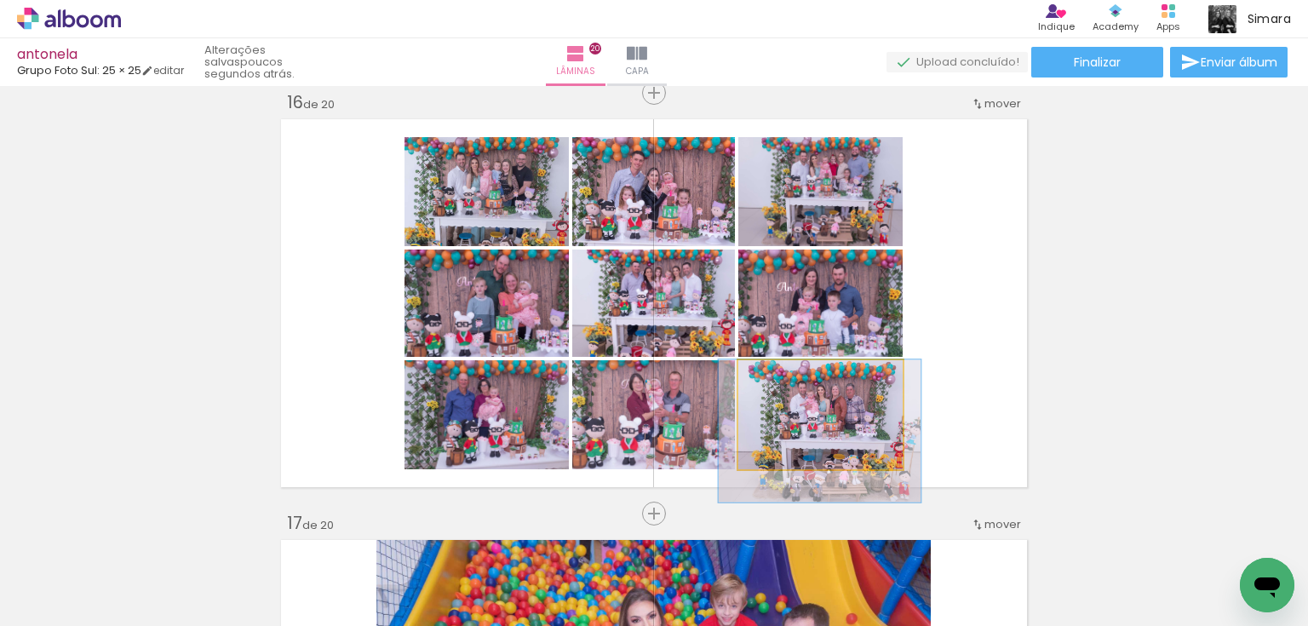
drag, startPoint x: 811, startPoint y: 435, endPoint x: 810, endPoint y: 454, distance: 18.7
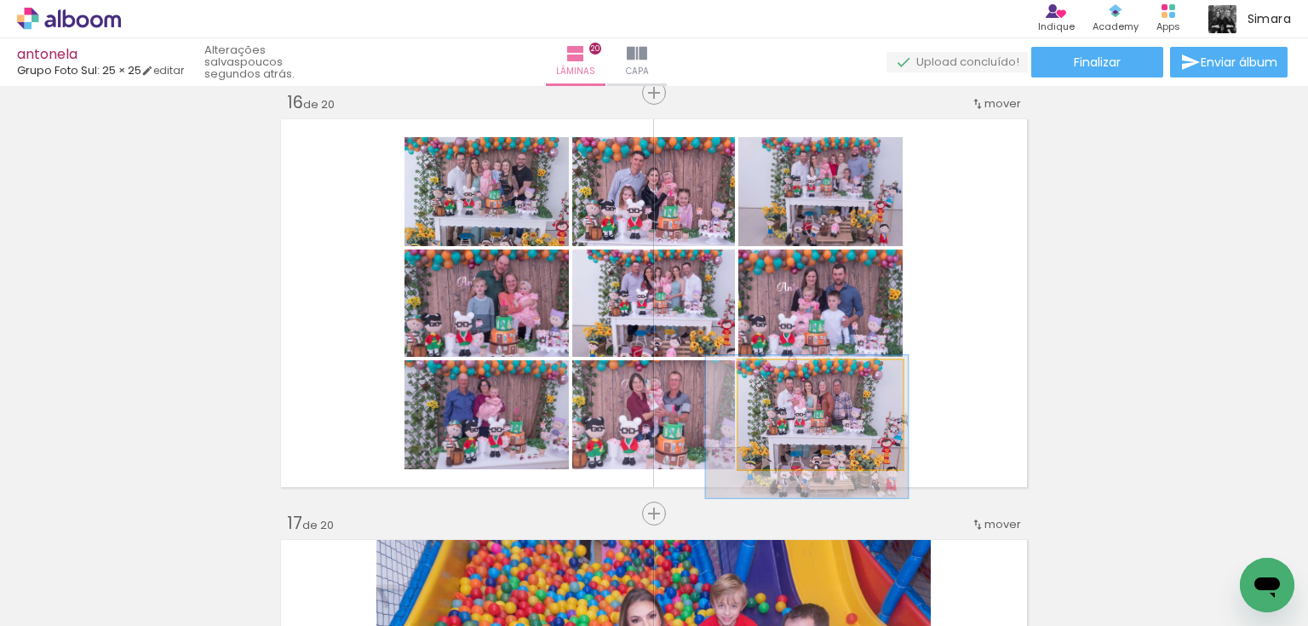
drag, startPoint x: 822, startPoint y: 421, endPoint x: 810, endPoint y: 416, distance: 13.5
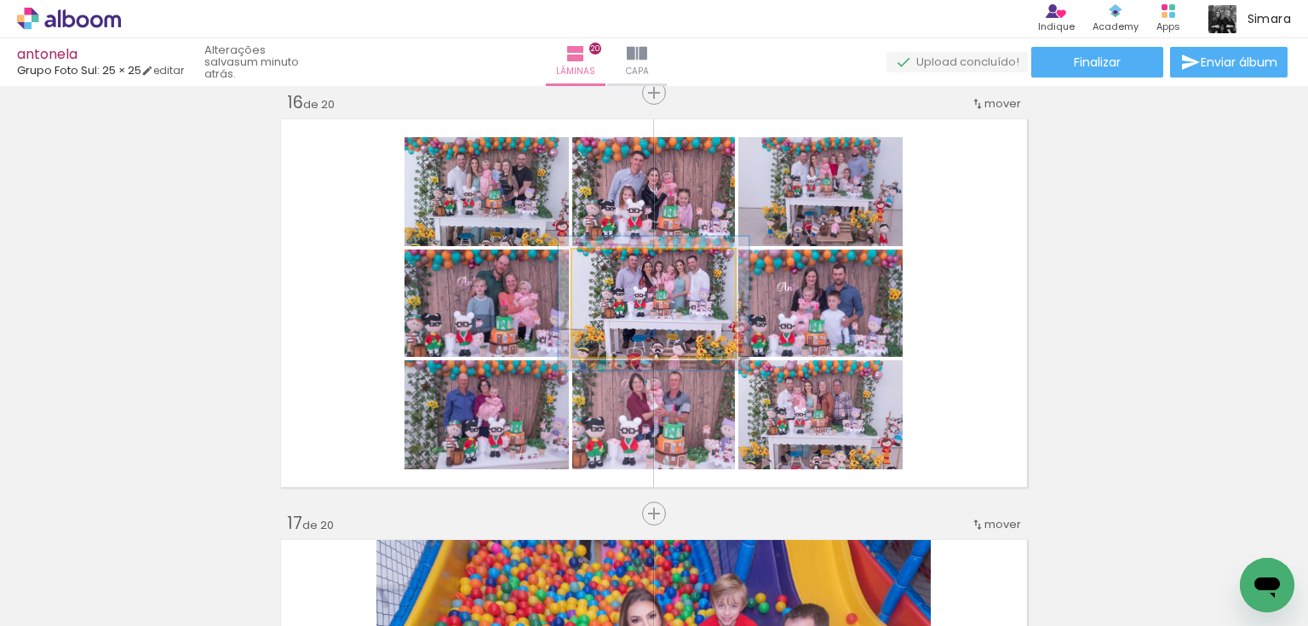
drag, startPoint x: 610, startPoint y: 266, endPoint x: 620, endPoint y: 269, distance: 10.8
type paper-slider "117"
click at [620, 269] on div at bounding box center [622, 267] width 15 height 15
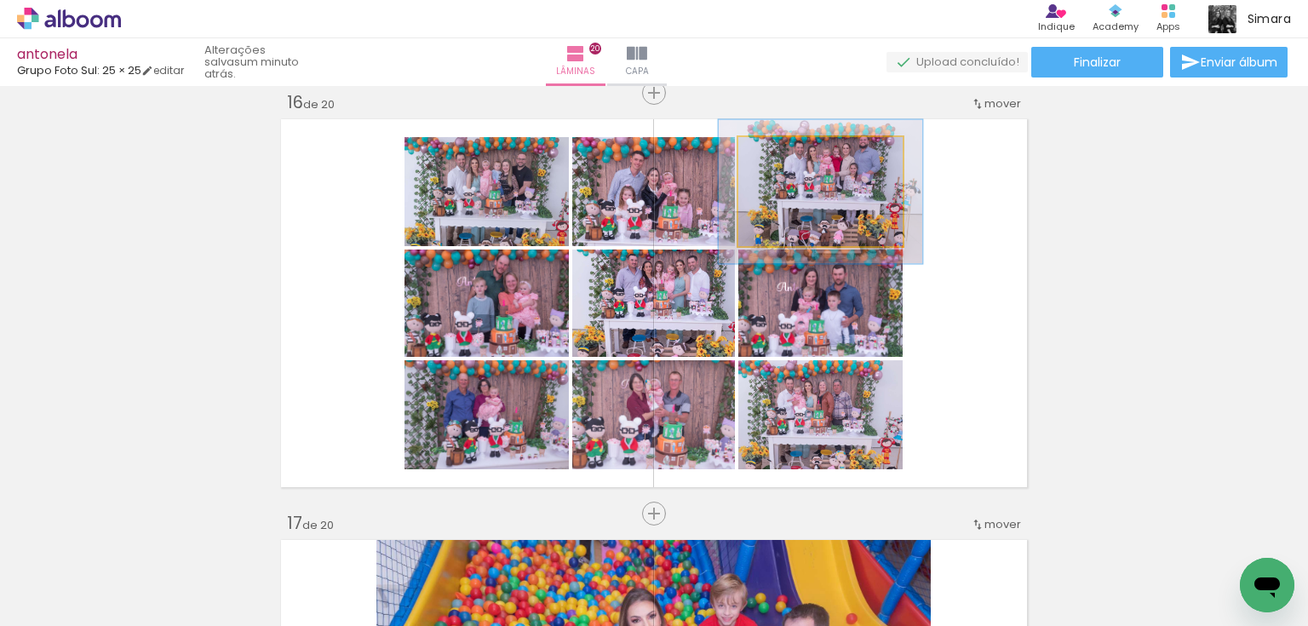
drag, startPoint x: 783, startPoint y: 157, endPoint x: 799, endPoint y: 170, distance: 20.5
type paper-slider "124"
click at [796, 160] on div at bounding box center [792, 154] width 27 height 27
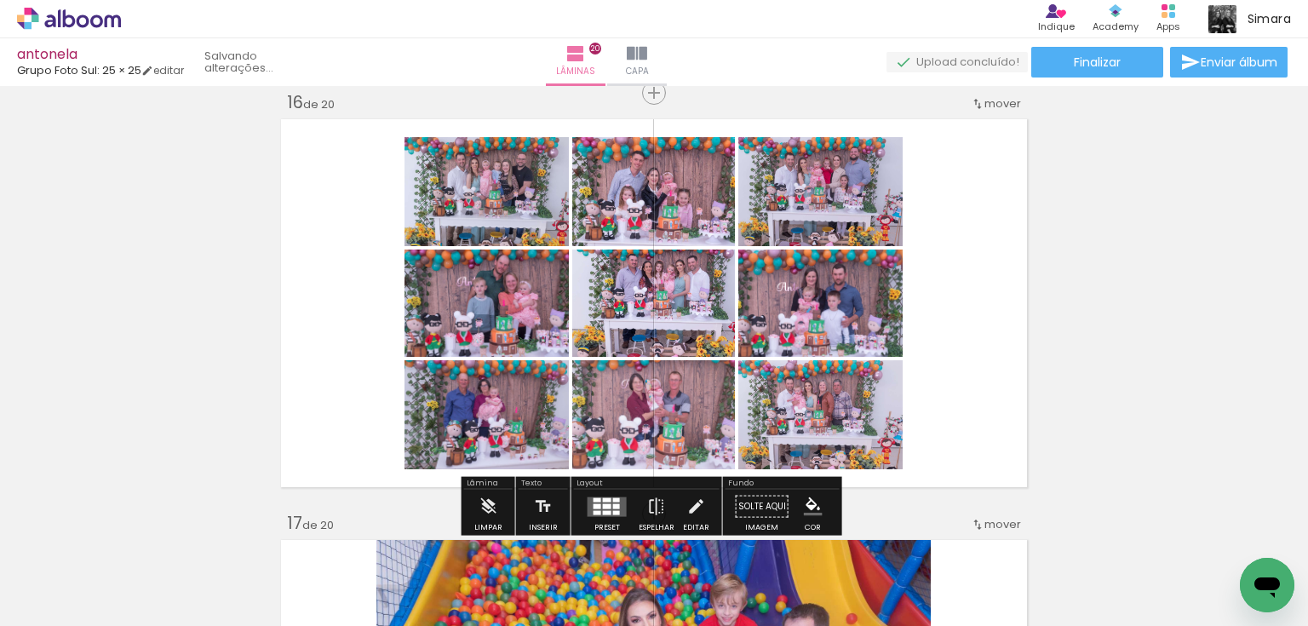
click at [980, 357] on quentale-layouter at bounding box center [654, 303] width 756 height 378
click at [804, 504] on iron-icon "color picker" at bounding box center [813, 506] width 19 height 19
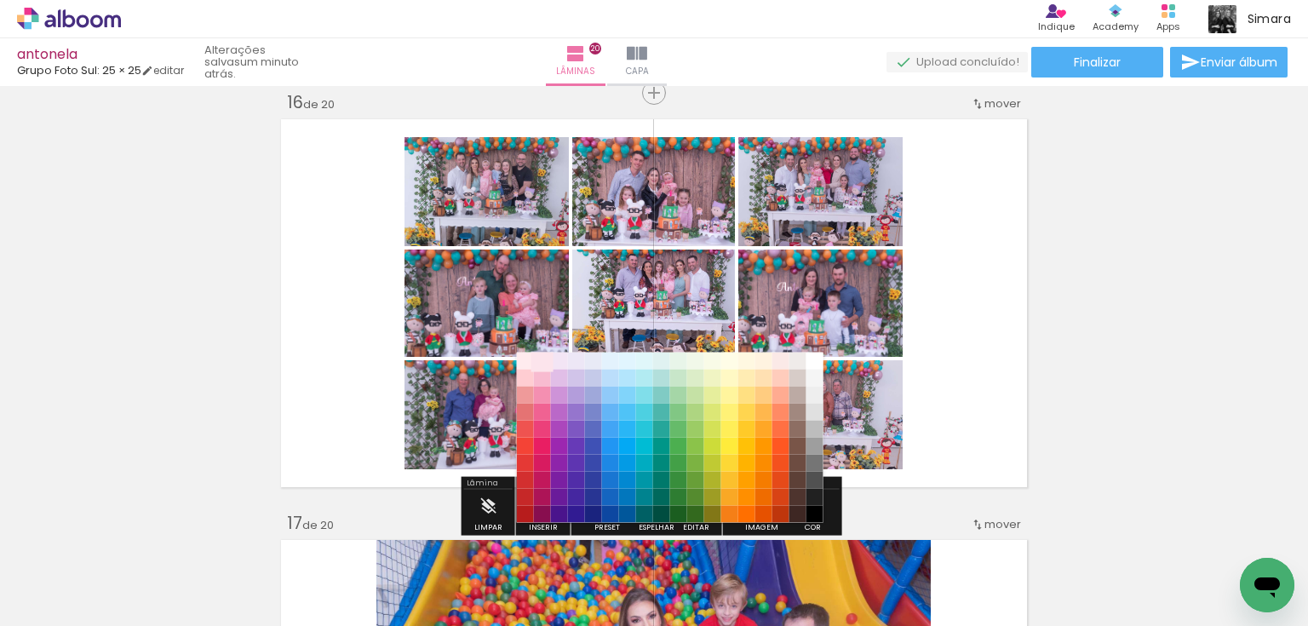
click at [538, 358] on paper-item "#fce4ec" at bounding box center [541, 360] width 17 height 17
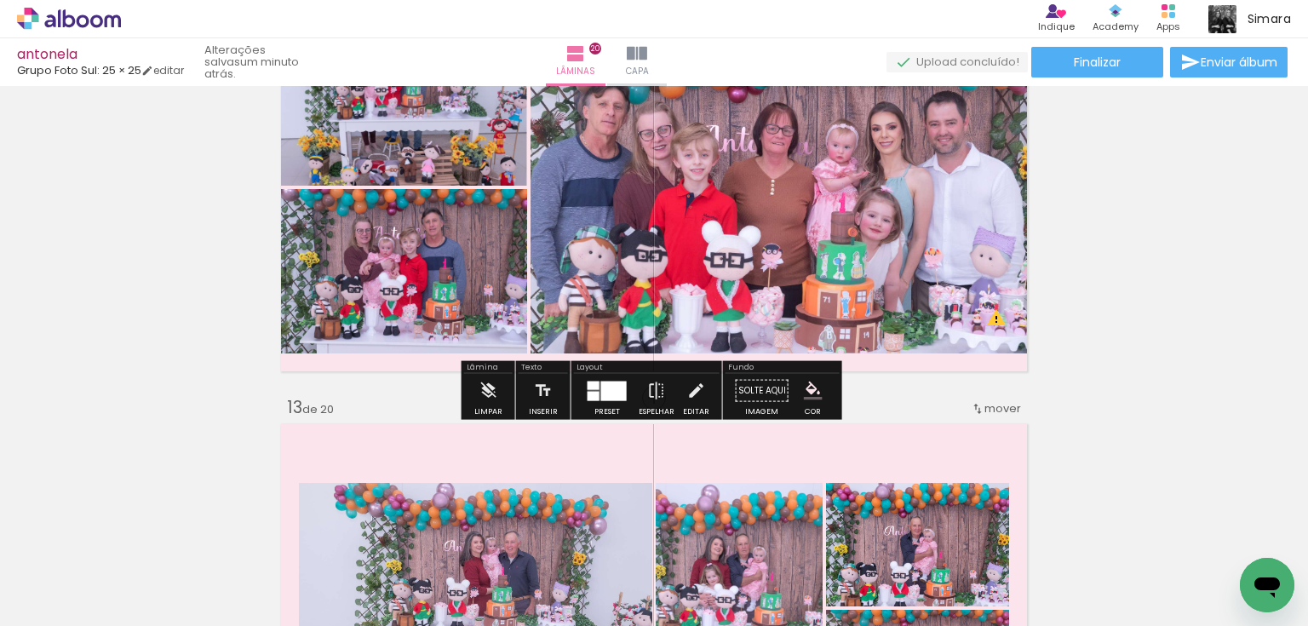
scroll to position [4968, 0]
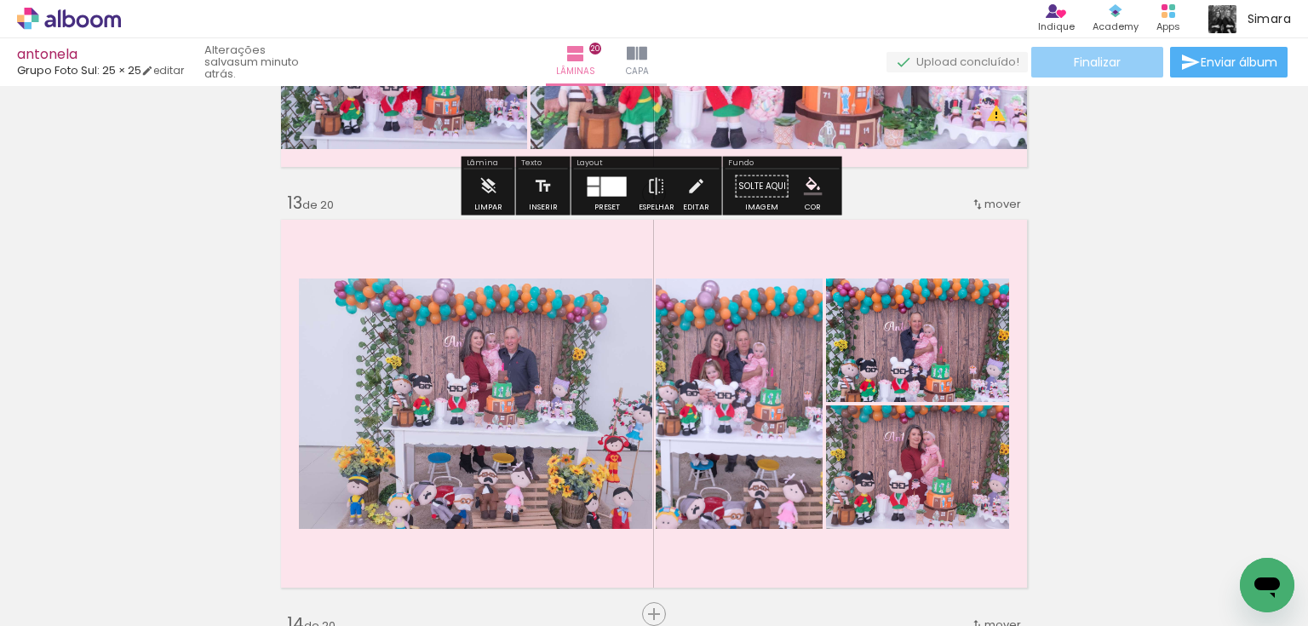
click at [1103, 63] on span "Finalizar" at bounding box center [1097, 62] width 47 height 12
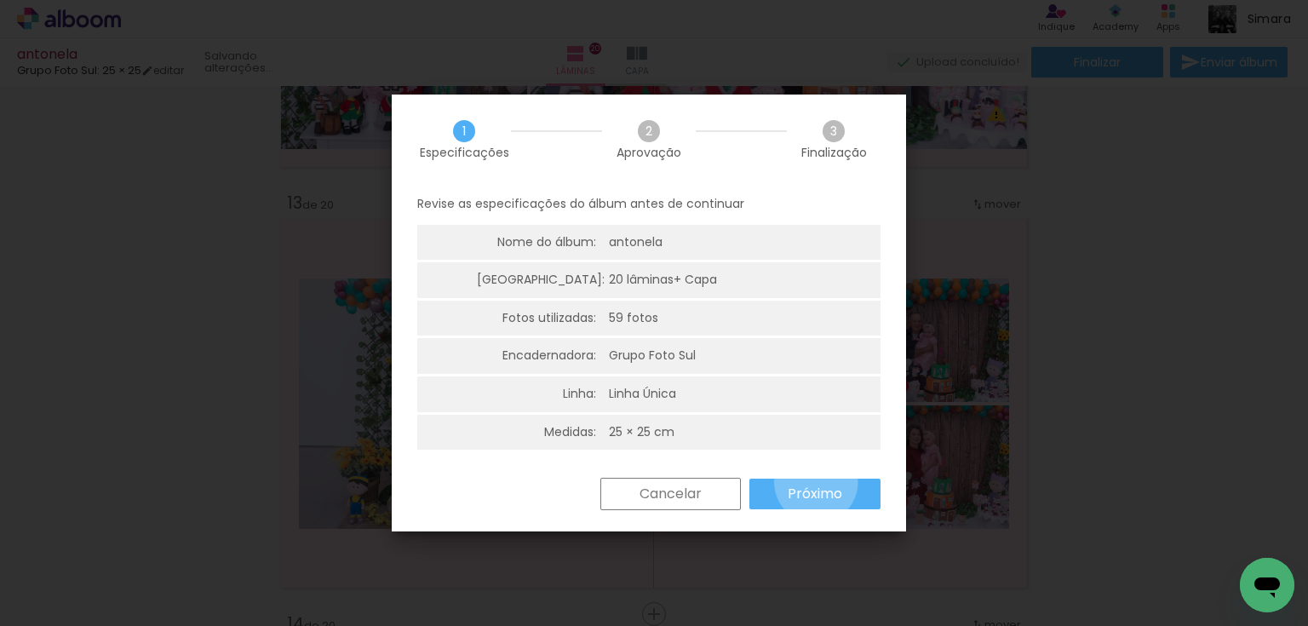
click at [816, 482] on paper-button "Próximo" at bounding box center [814, 493] width 131 height 31
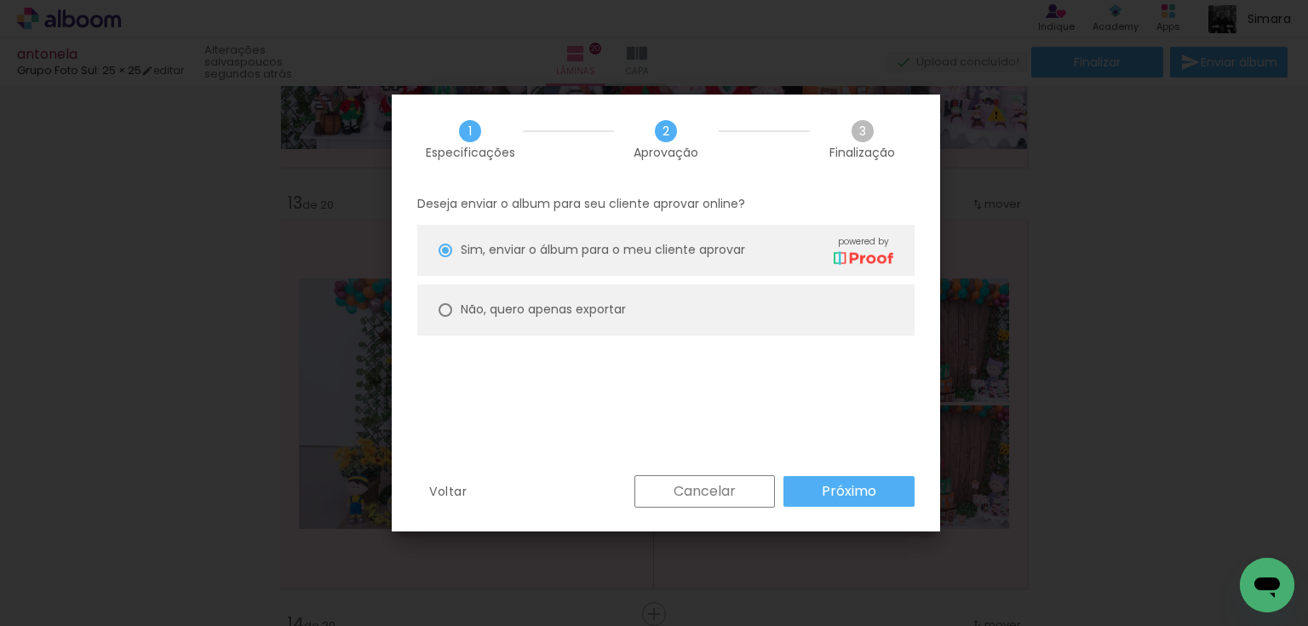
click at [558, 301] on div "Não, quero apenas exportar" at bounding box center [543, 310] width 165 height 18
type paper-radio-button "on"
click at [0, 0] on slot "Próximo" at bounding box center [0, 0] width 0 height 0
type input "Alta, 300 DPI"
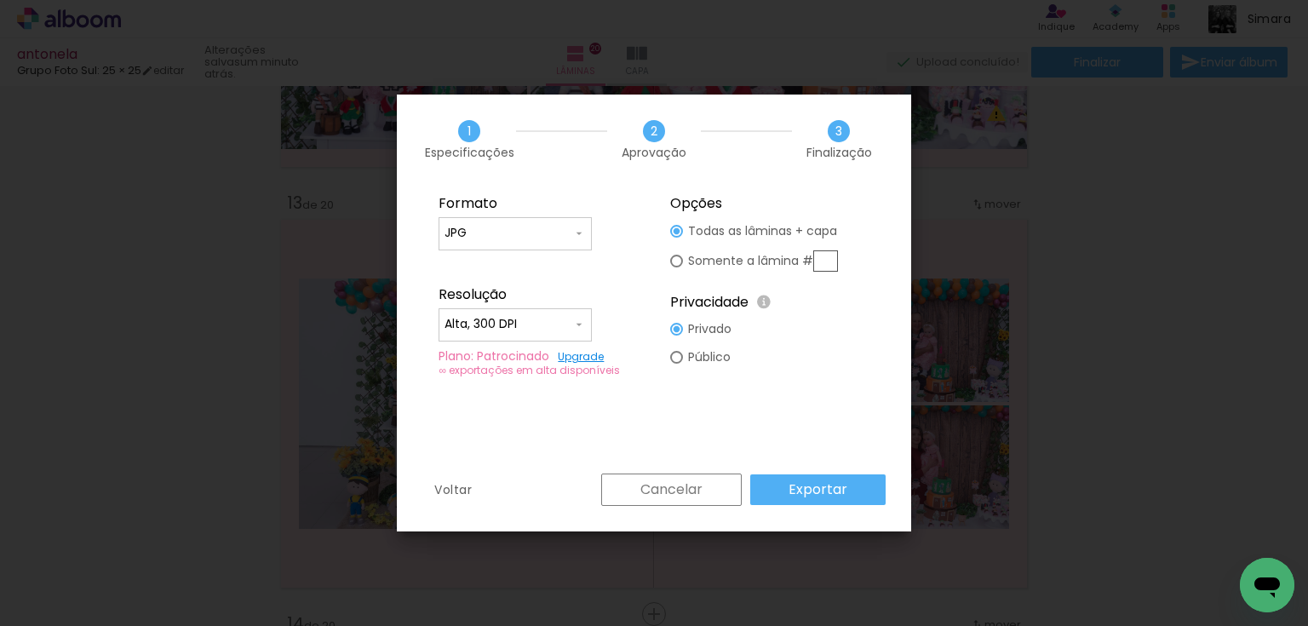
scroll to position [0, 3279]
click at [0, 0] on slot "Exportar" at bounding box center [0, 0] width 0 height 0
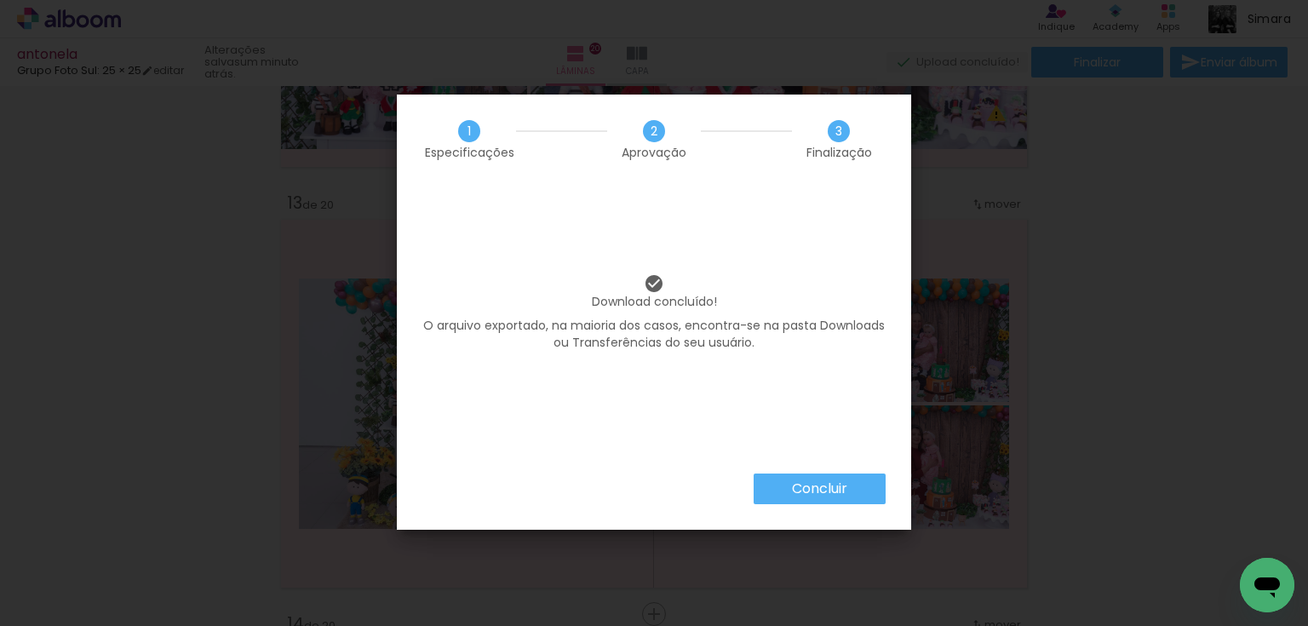
scroll to position [0, 3279]
click at [782, 485] on paper-button "Concluir" at bounding box center [819, 488] width 132 height 31
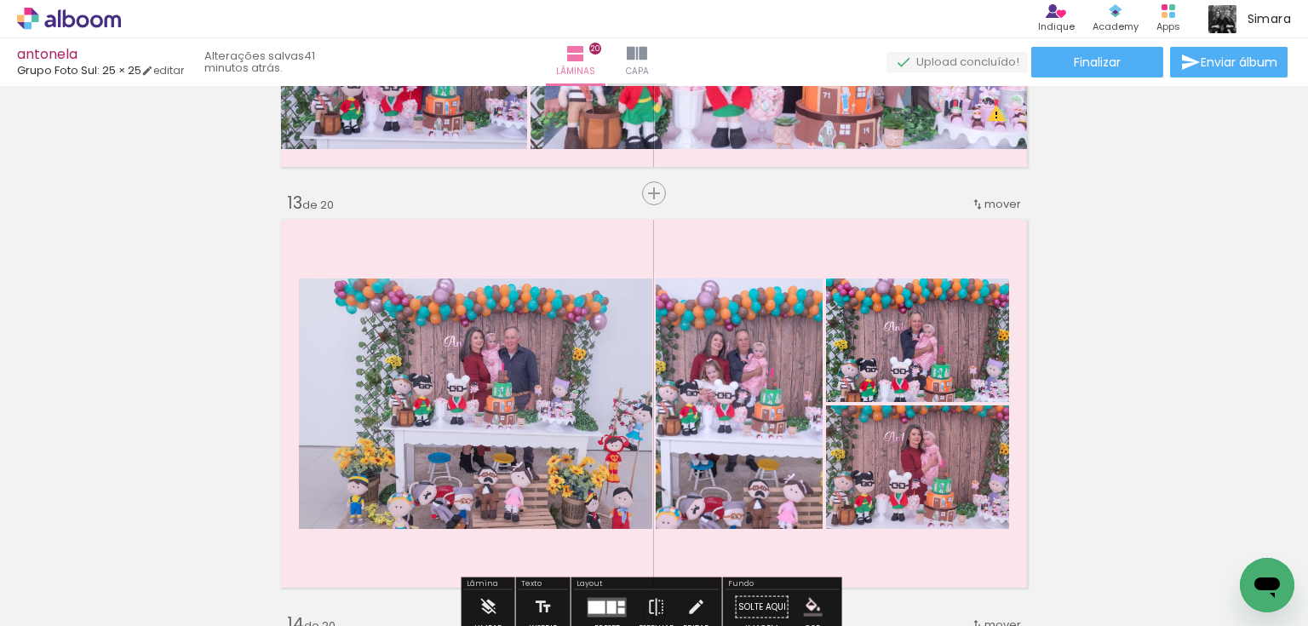
scroll to position [0, 3279]
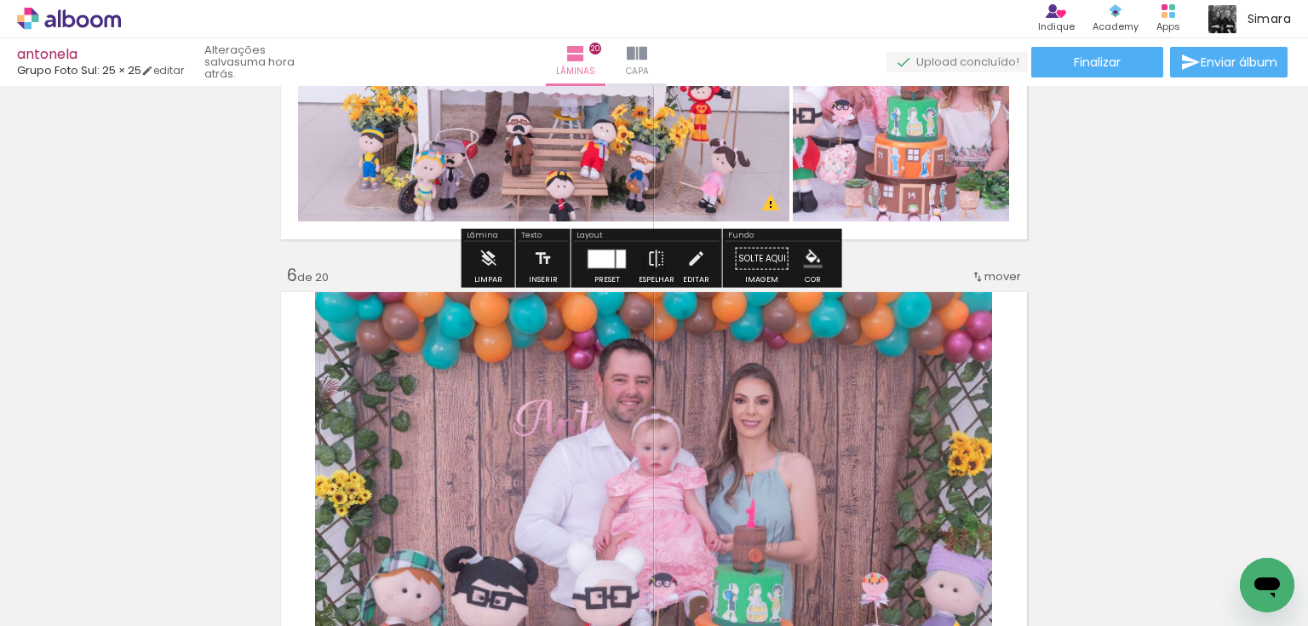
scroll to position [1903, 0]
